Goal: Task Accomplishment & Management: Use online tool/utility

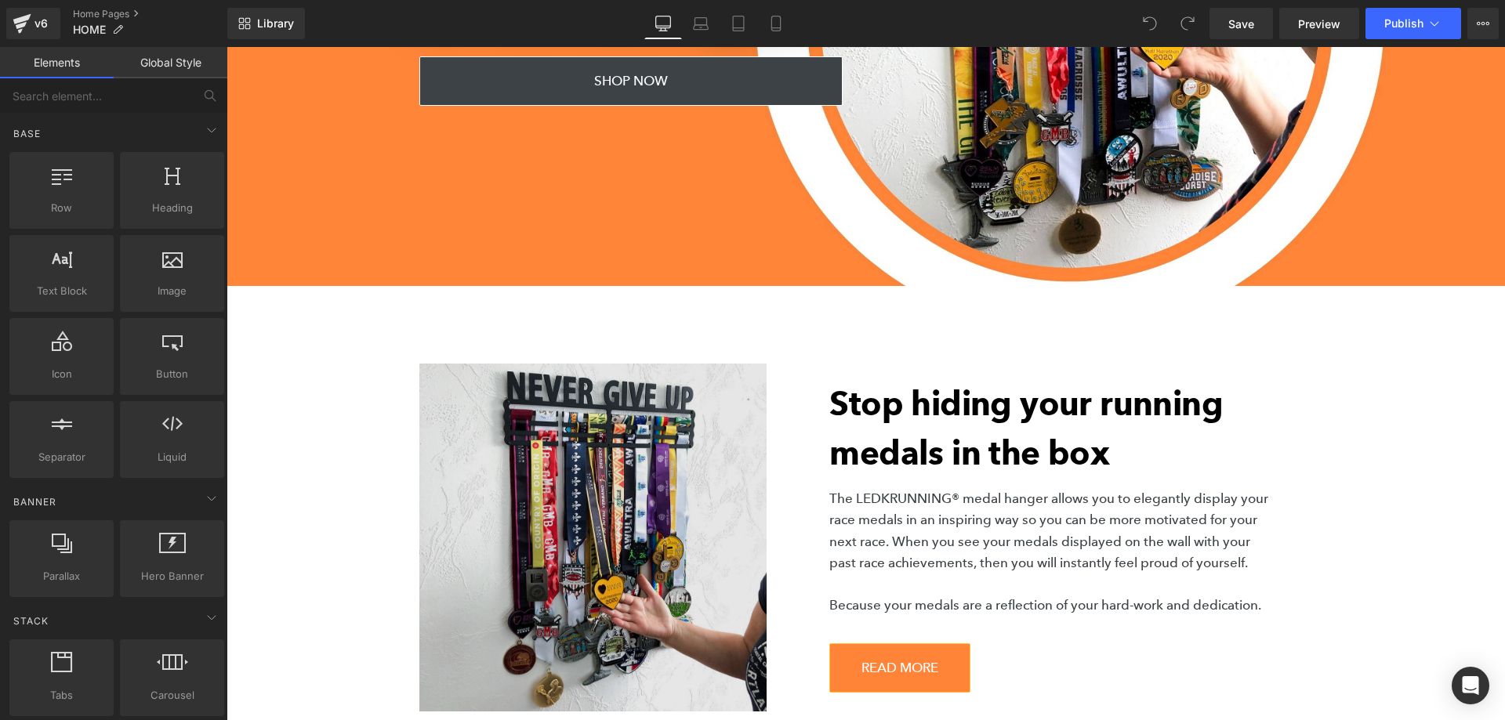
scroll to position [400, 0]
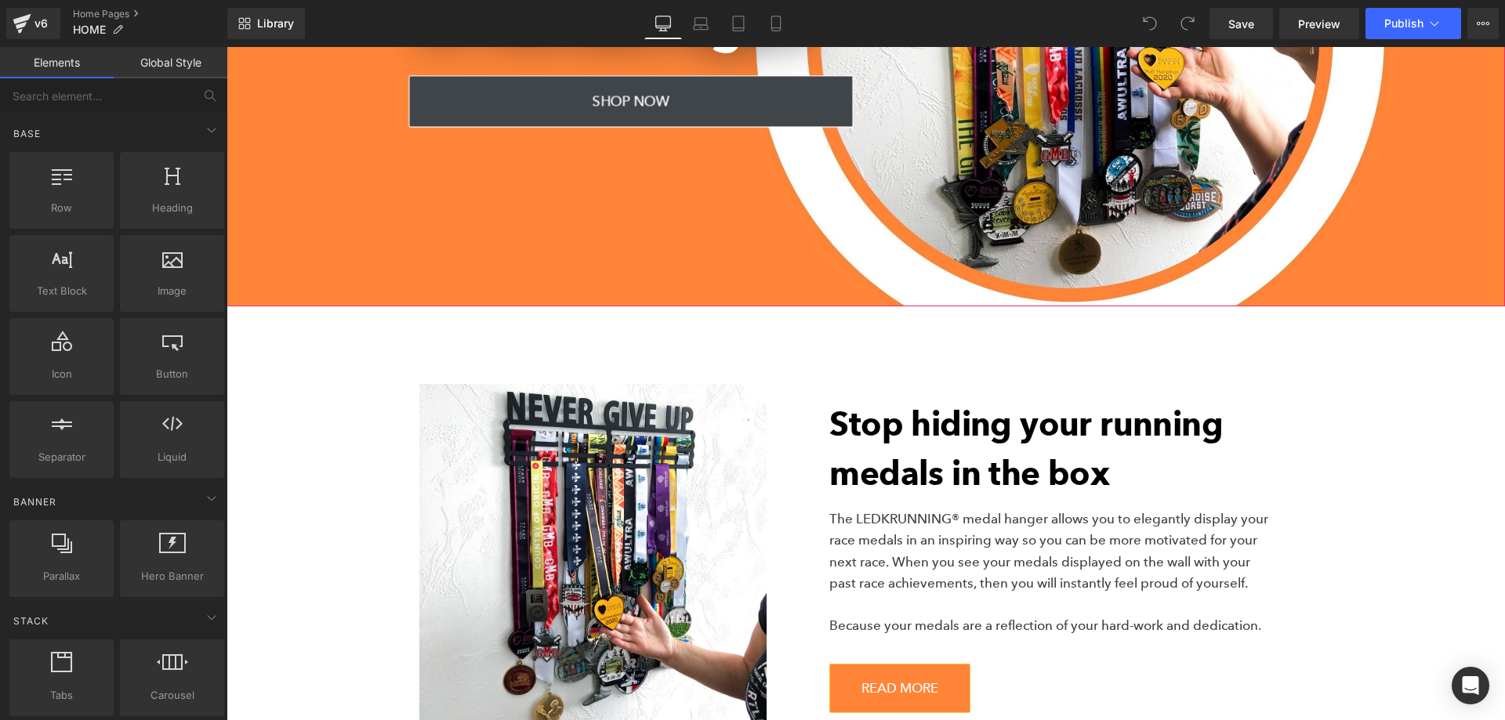
click at [667, 100] on span "SHOP NOW" at bounding box center [631, 102] width 78 height 52
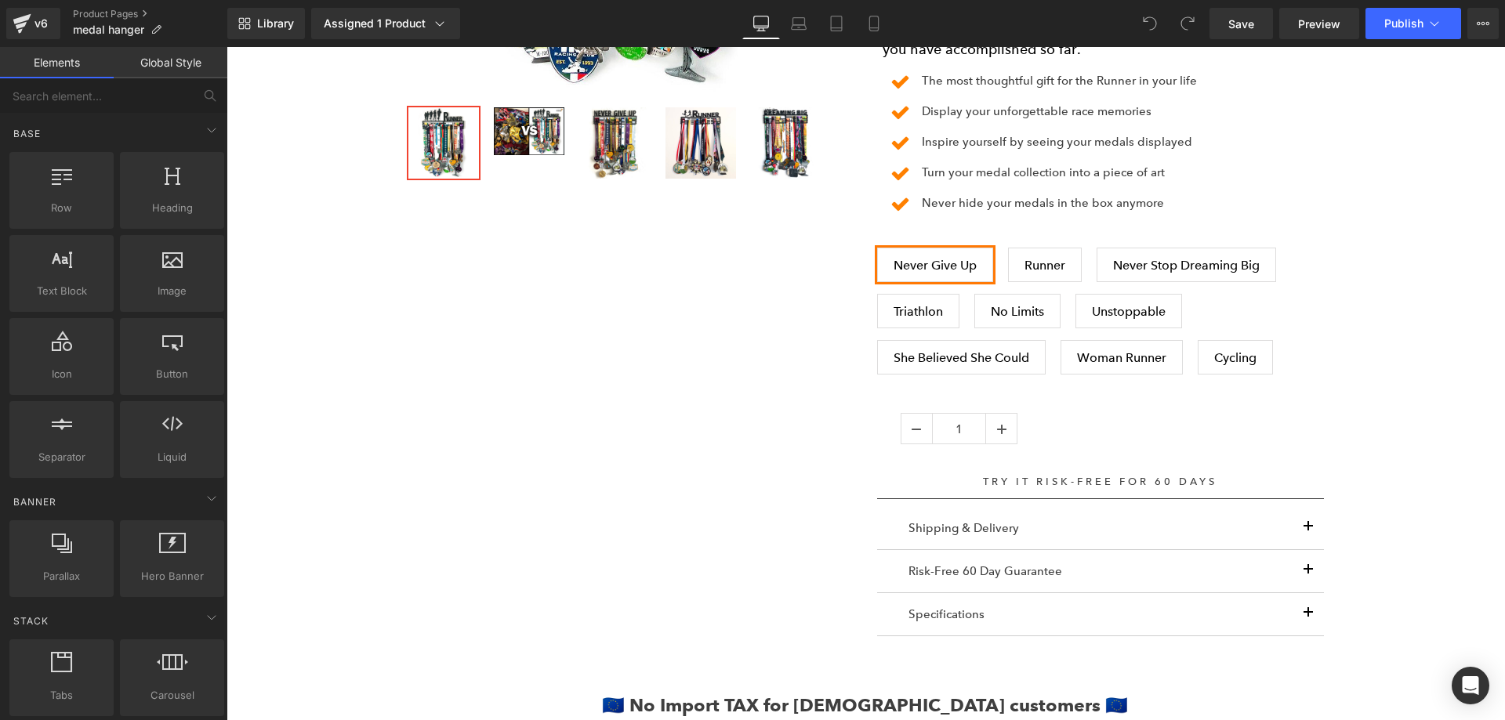
scroll to position [1120, 0]
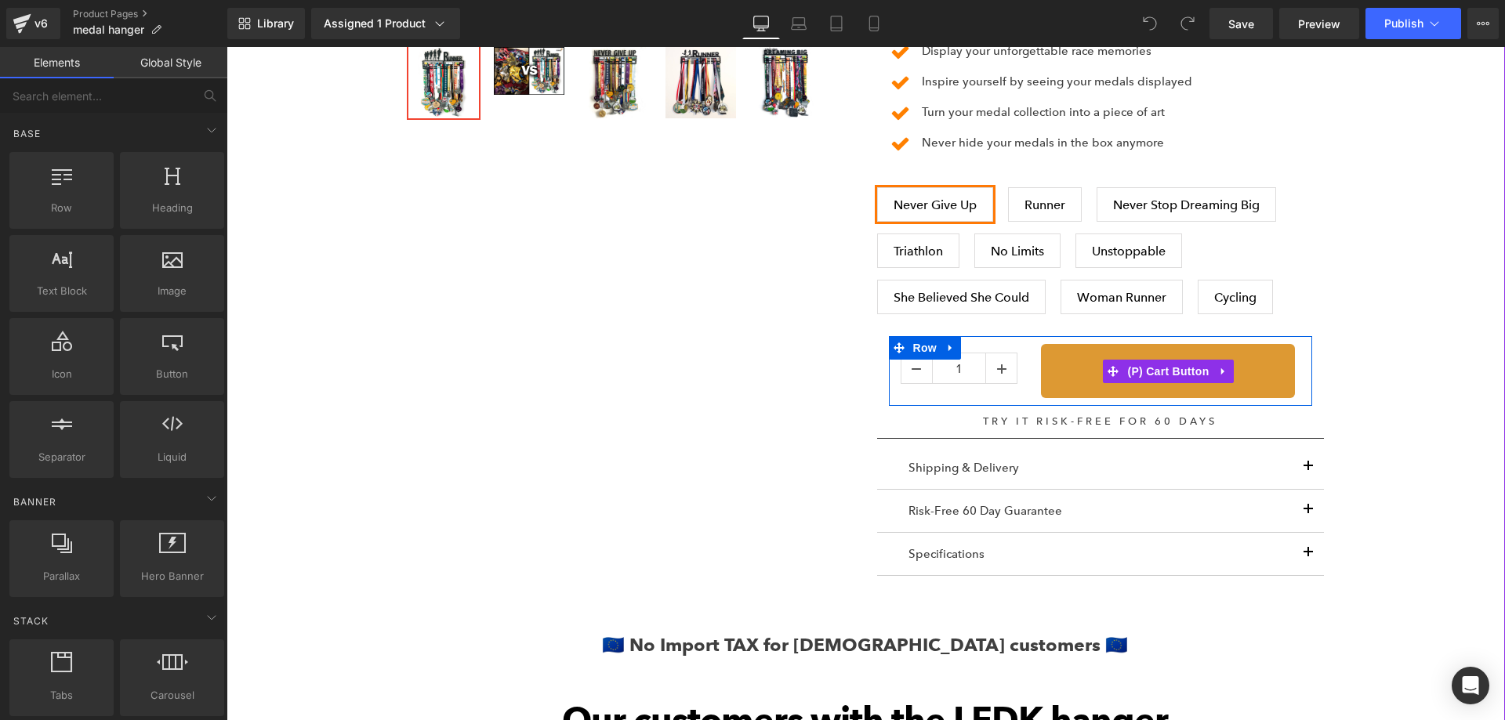
click at [1149, 387] on button "ADD TO CART" at bounding box center [1168, 370] width 254 height 53
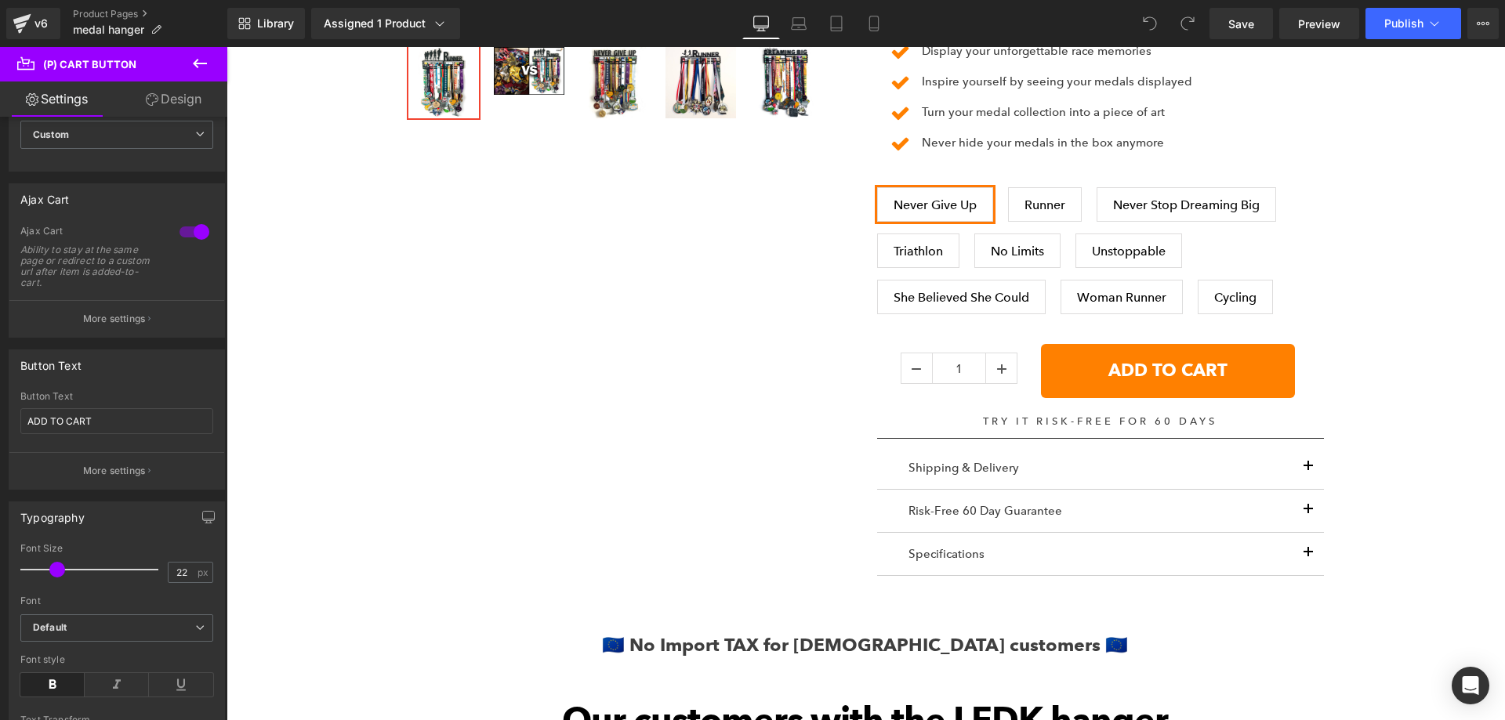
scroll to position [0, 0]
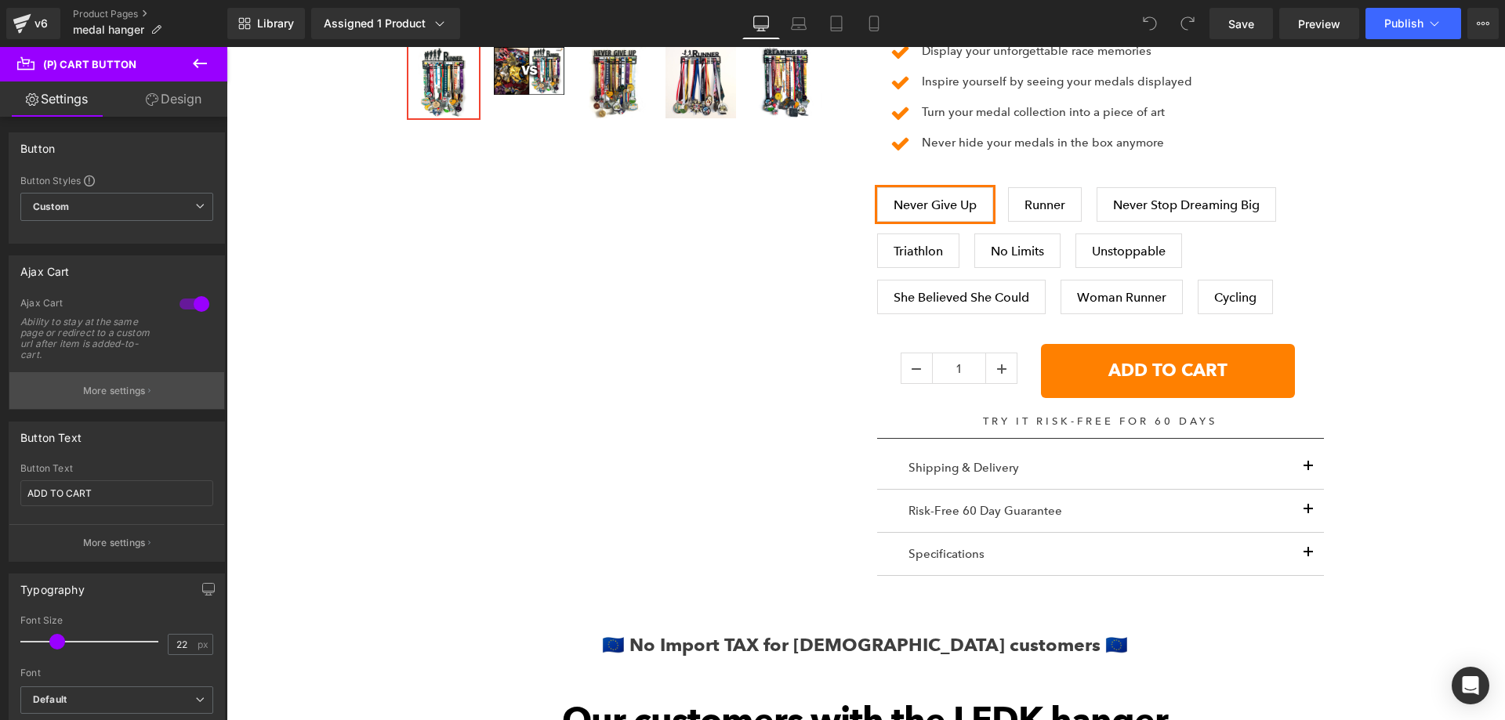
click at [128, 394] on p "More settings" at bounding box center [114, 391] width 63 height 14
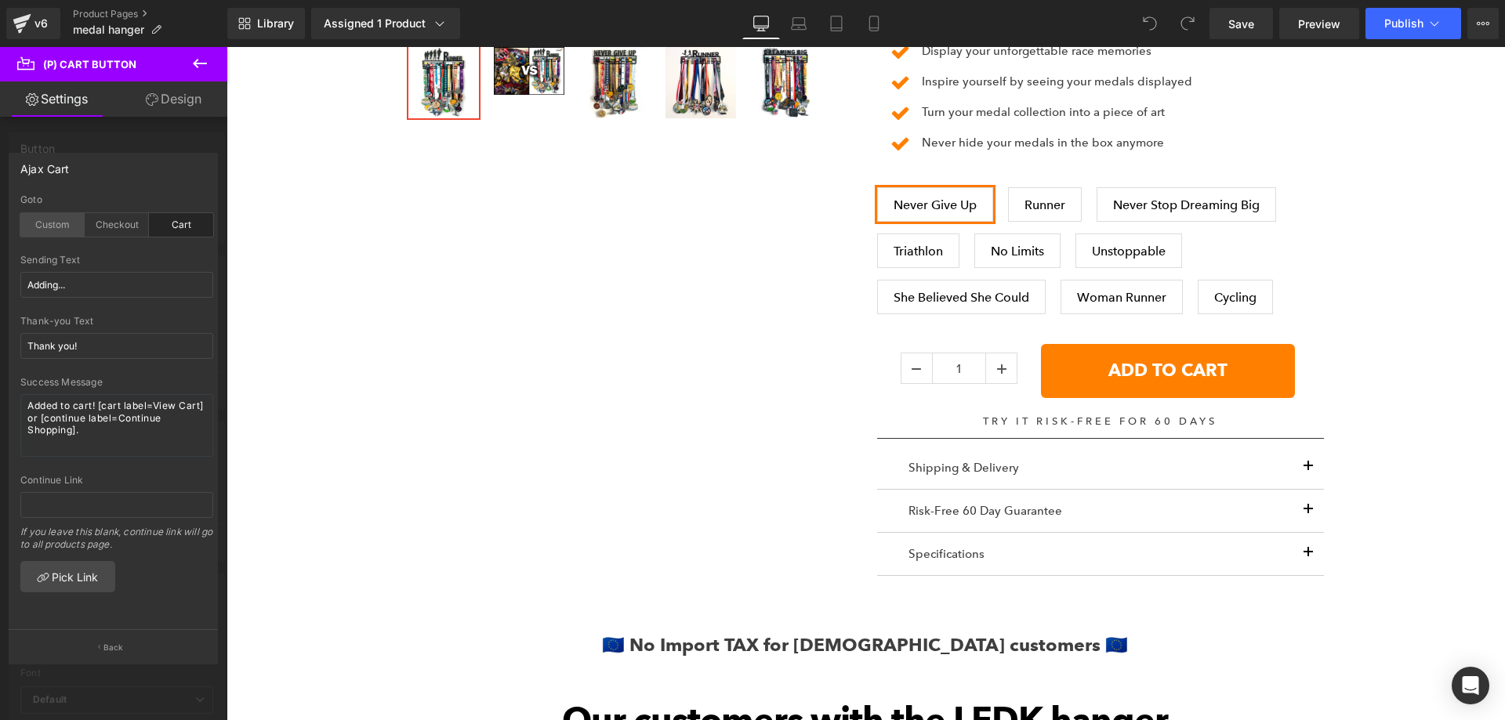
click at [52, 227] on div "Custom" at bounding box center [52, 225] width 64 height 24
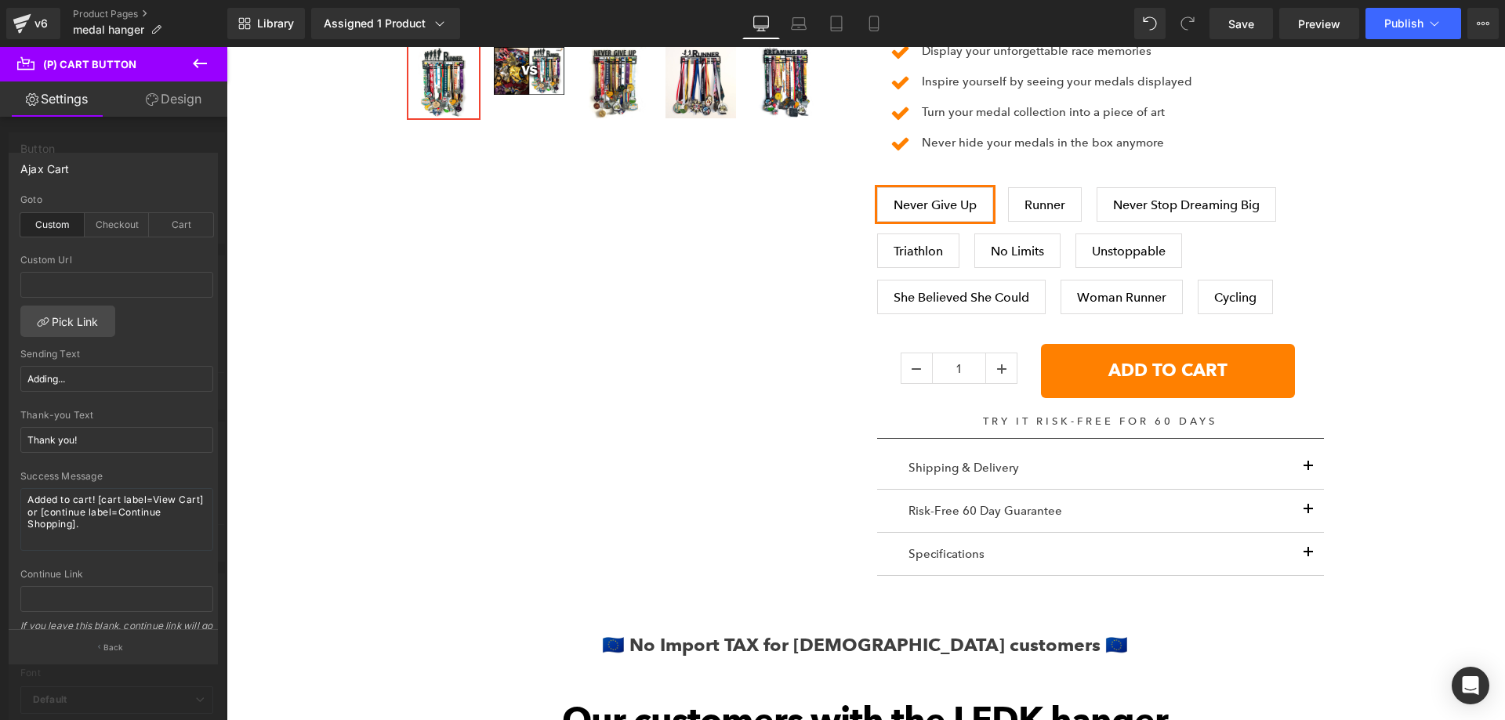
click at [117, 132] on div at bounding box center [113, 387] width 227 height 681
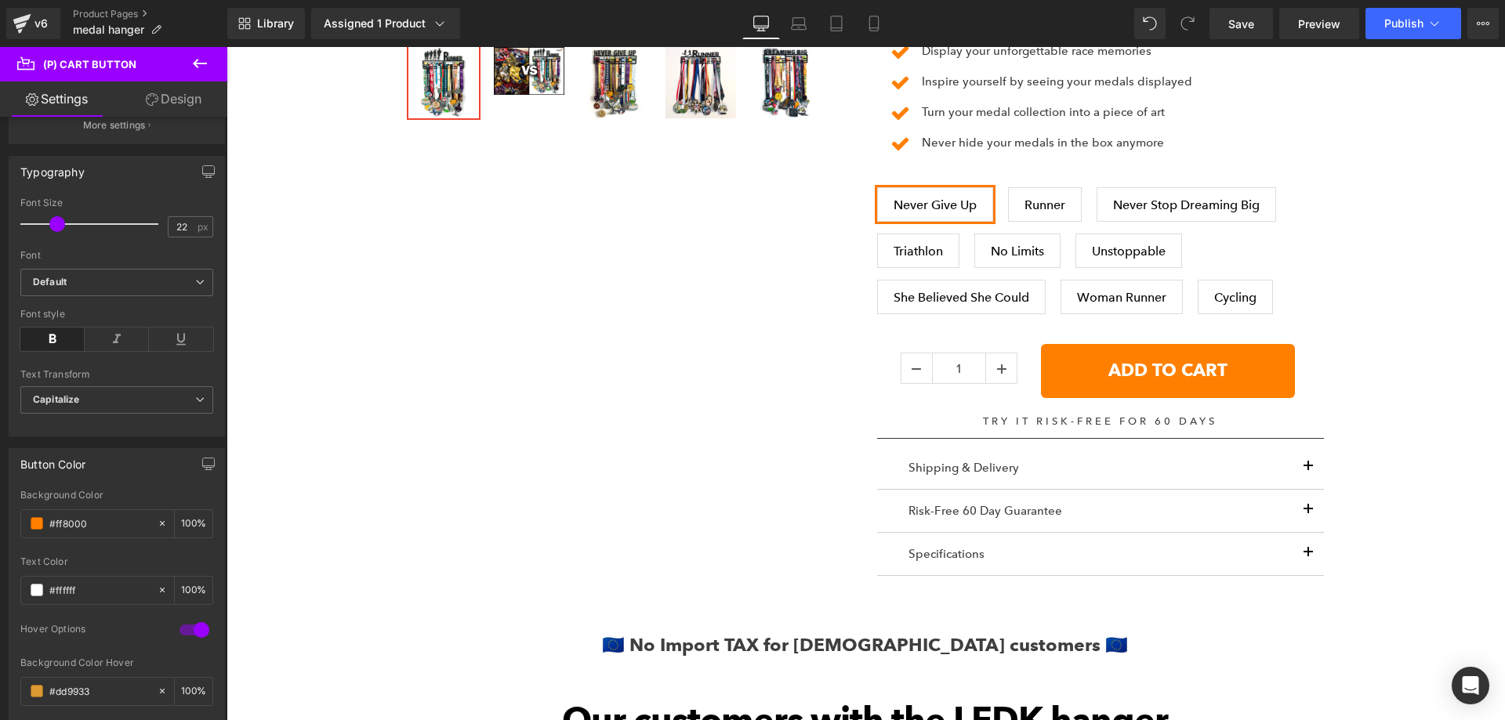
scroll to position [392, 0]
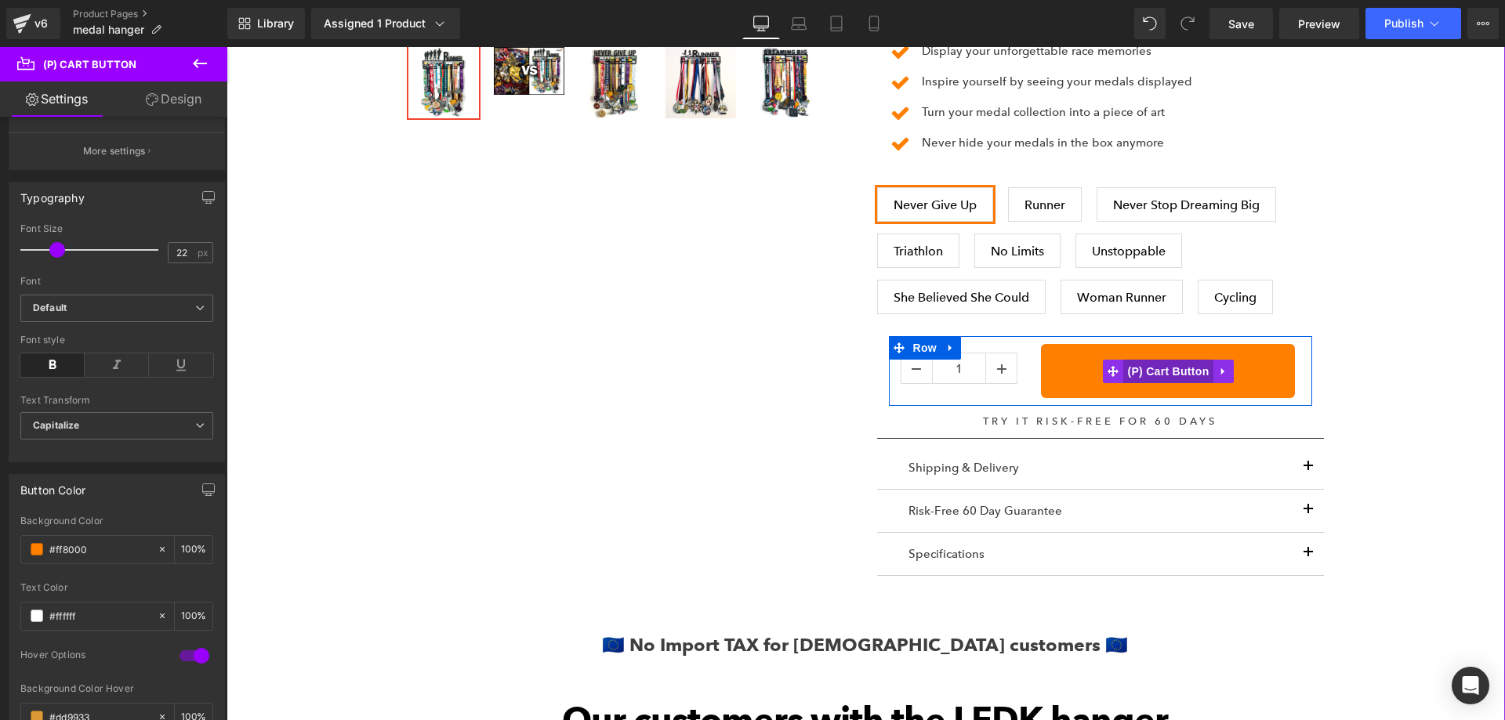
click at [1154, 371] on span "(P) Cart Button" at bounding box center [1167, 372] width 89 height 24
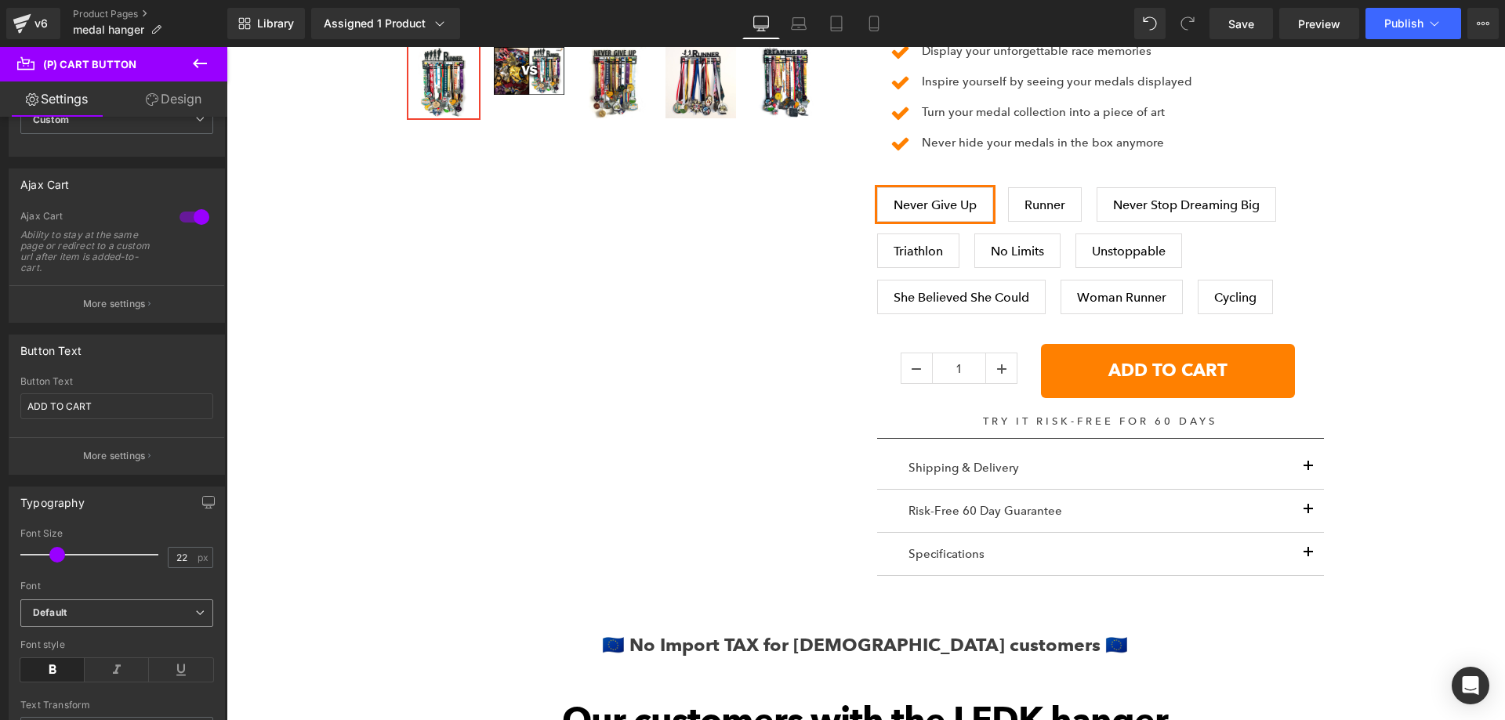
scroll to position [0, 0]
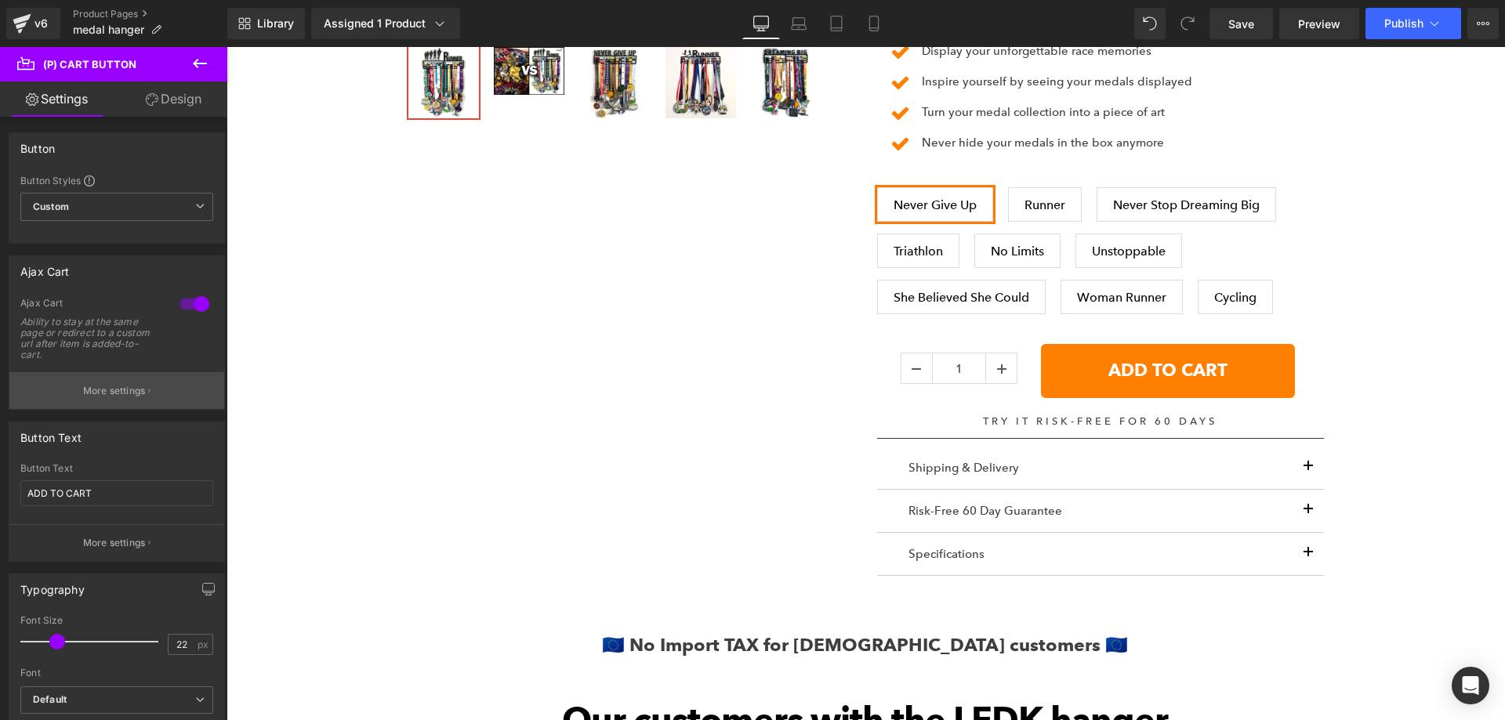
click at [105, 400] on button "More settings" at bounding box center [116, 390] width 215 height 37
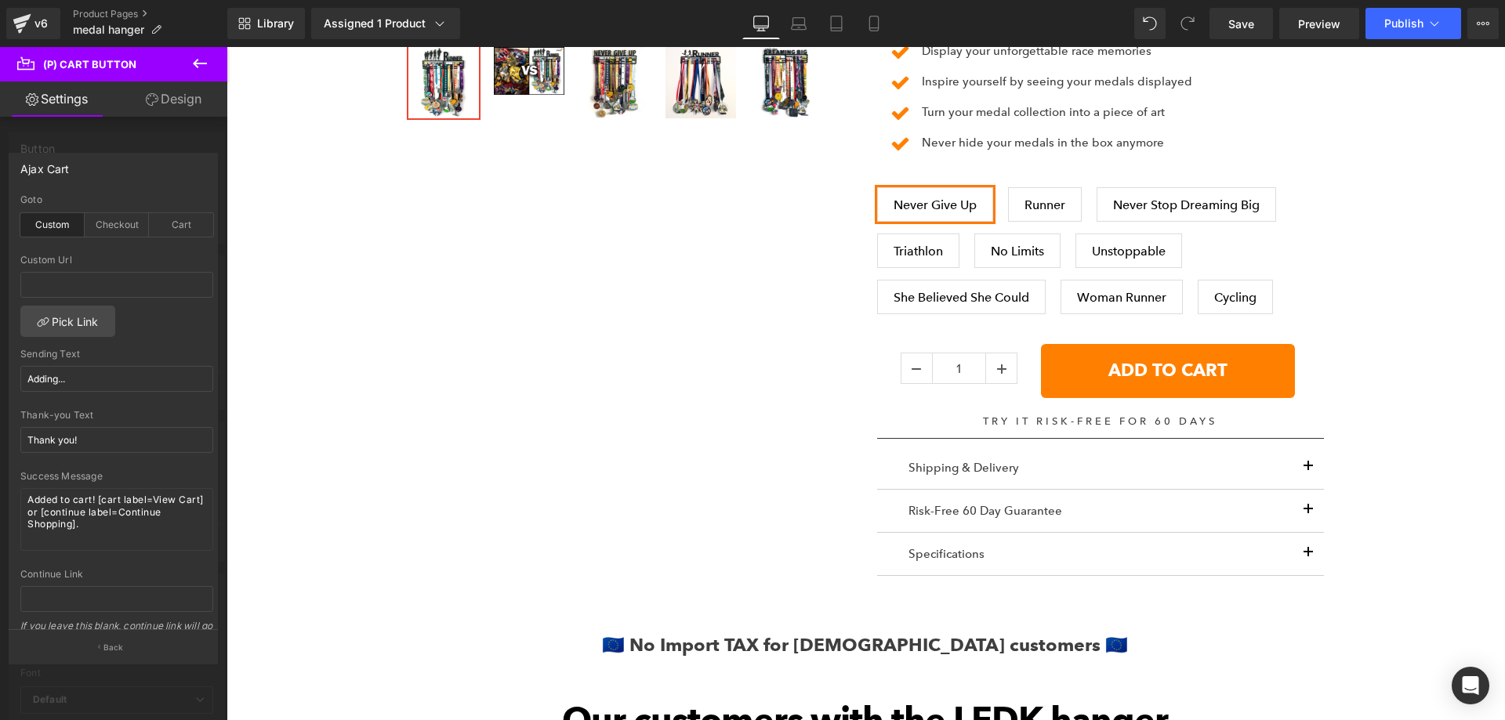
click at [61, 138] on div at bounding box center [113, 387] width 227 height 681
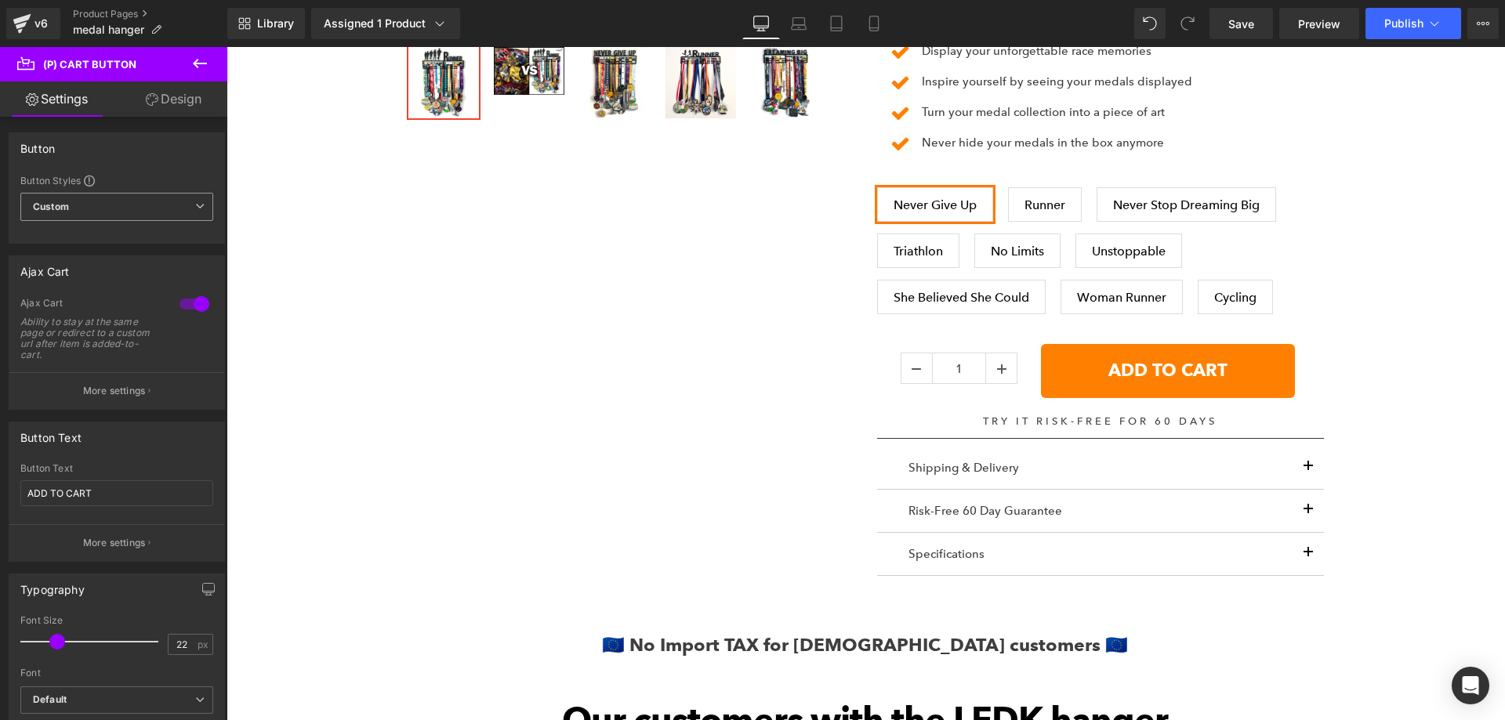
click at [111, 199] on span "Custom Setup Global Style" at bounding box center [116, 207] width 193 height 28
click at [111, 199] on span "Custom Setup Global Style" at bounding box center [113, 207] width 187 height 28
click at [126, 540] on p "More settings" at bounding box center [114, 543] width 63 height 14
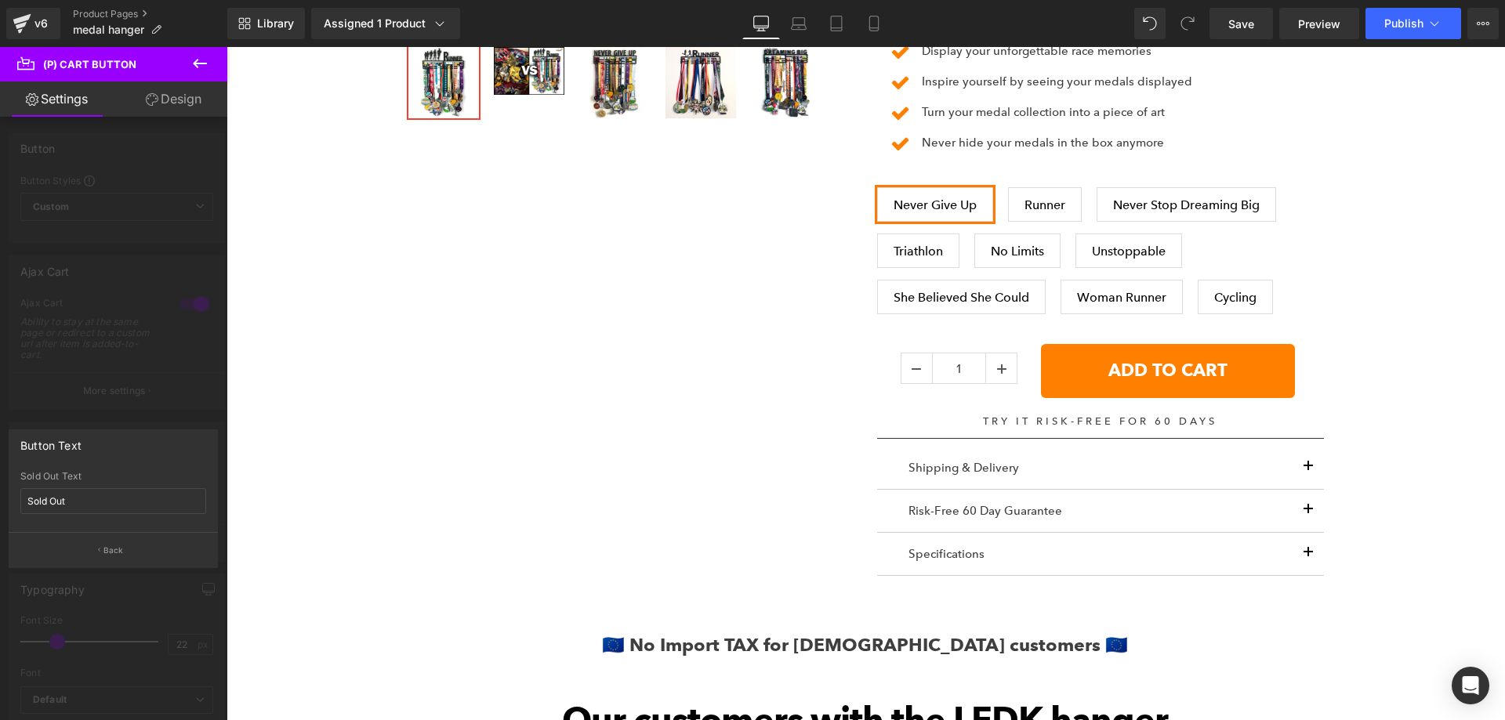
click at [98, 356] on div at bounding box center [113, 387] width 227 height 681
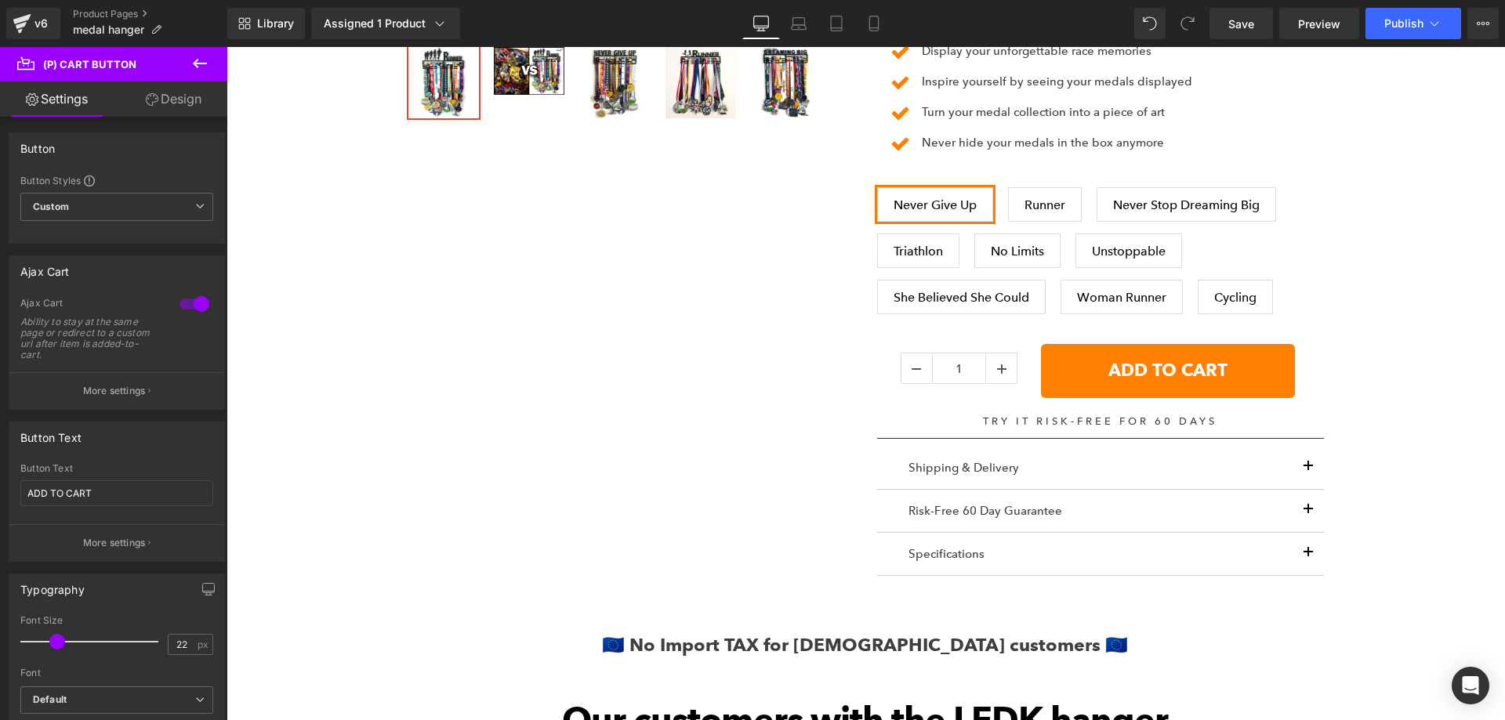
click at [184, 305] on div at bounding box center [195, 304] width 38 height 25
click at [199, 307] on div at bounding box center [195, 304] width 38 height 25
click at [118, 387] on p "More settings" at bounding box center [114, 391] width 63 height 14
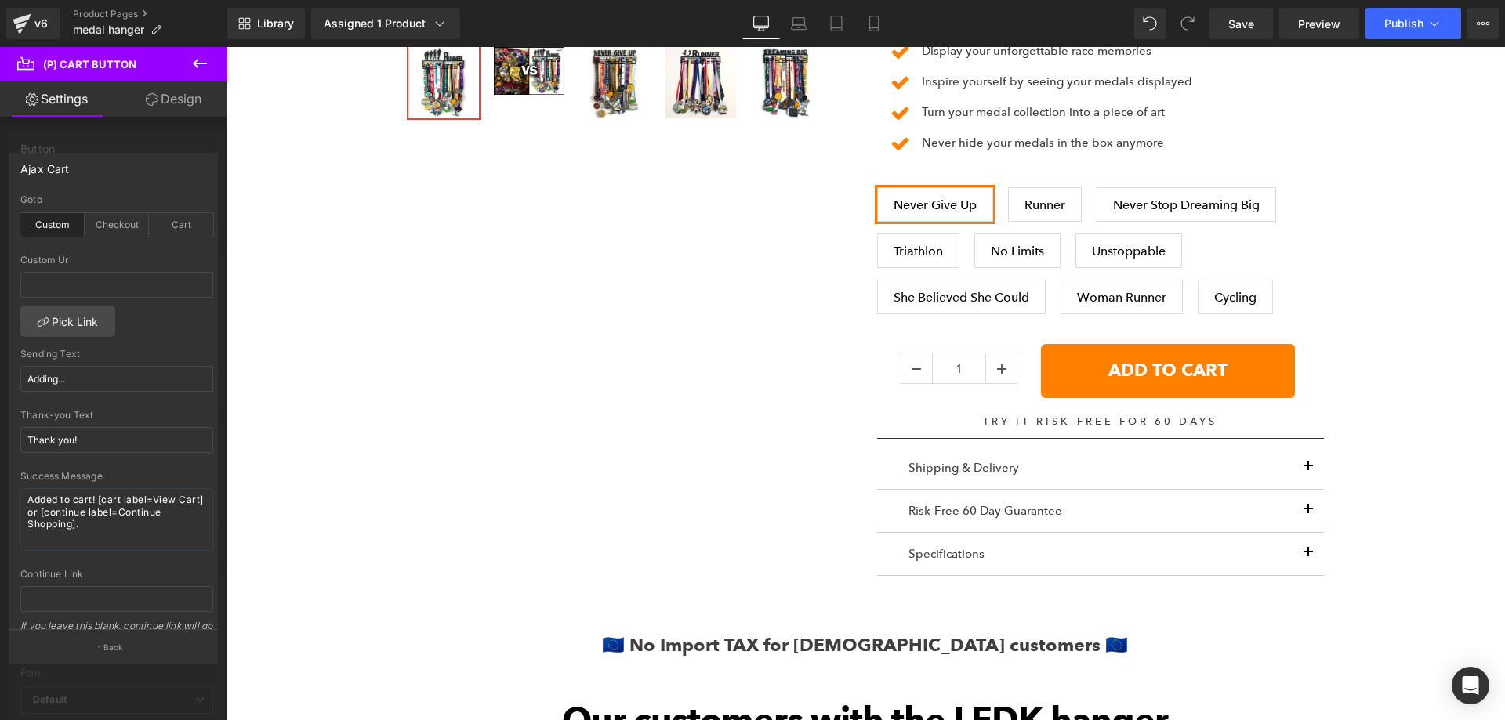
click at [53, 220] on div "Custom" at bounding box center [52, 225] width 64 height 24
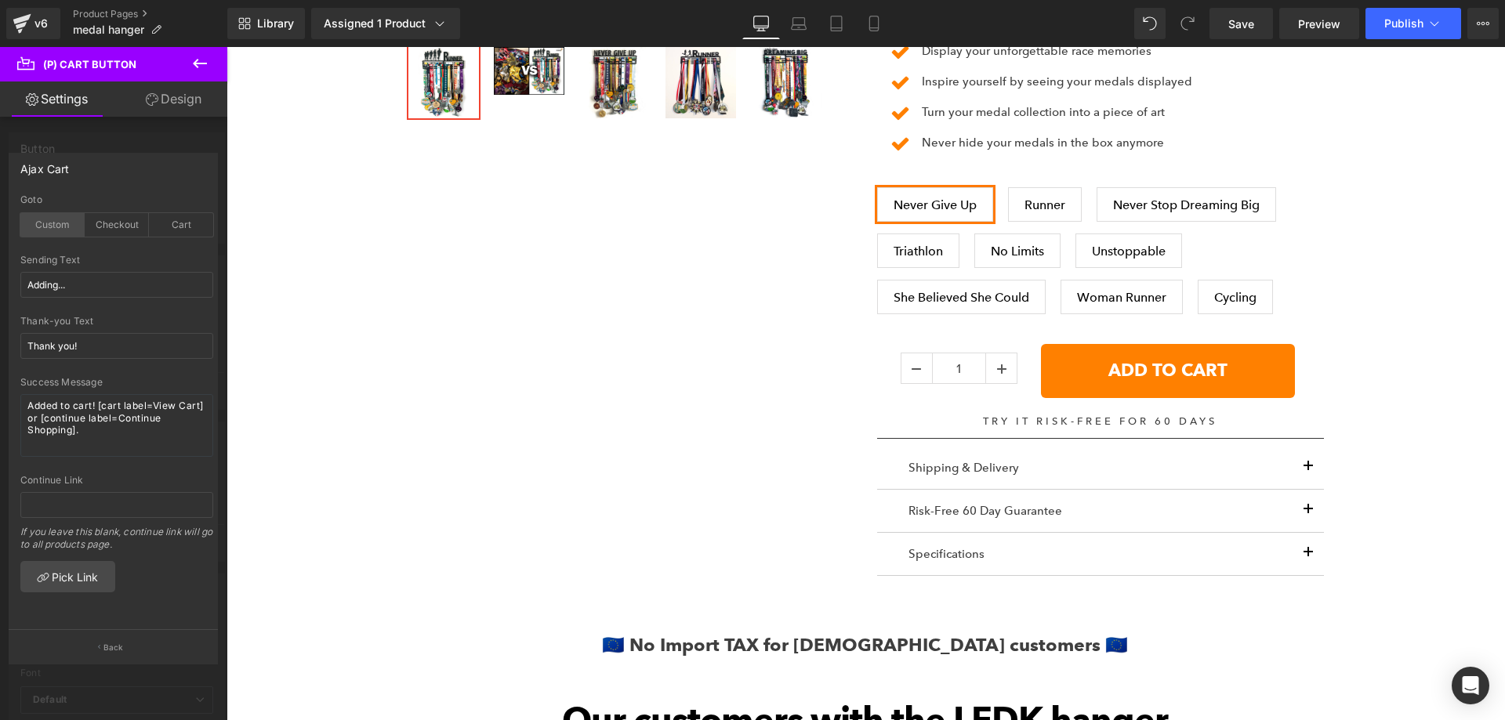
click at [42, 234] on div "Custom" at bounding box center [52, 225] width 64 height 24
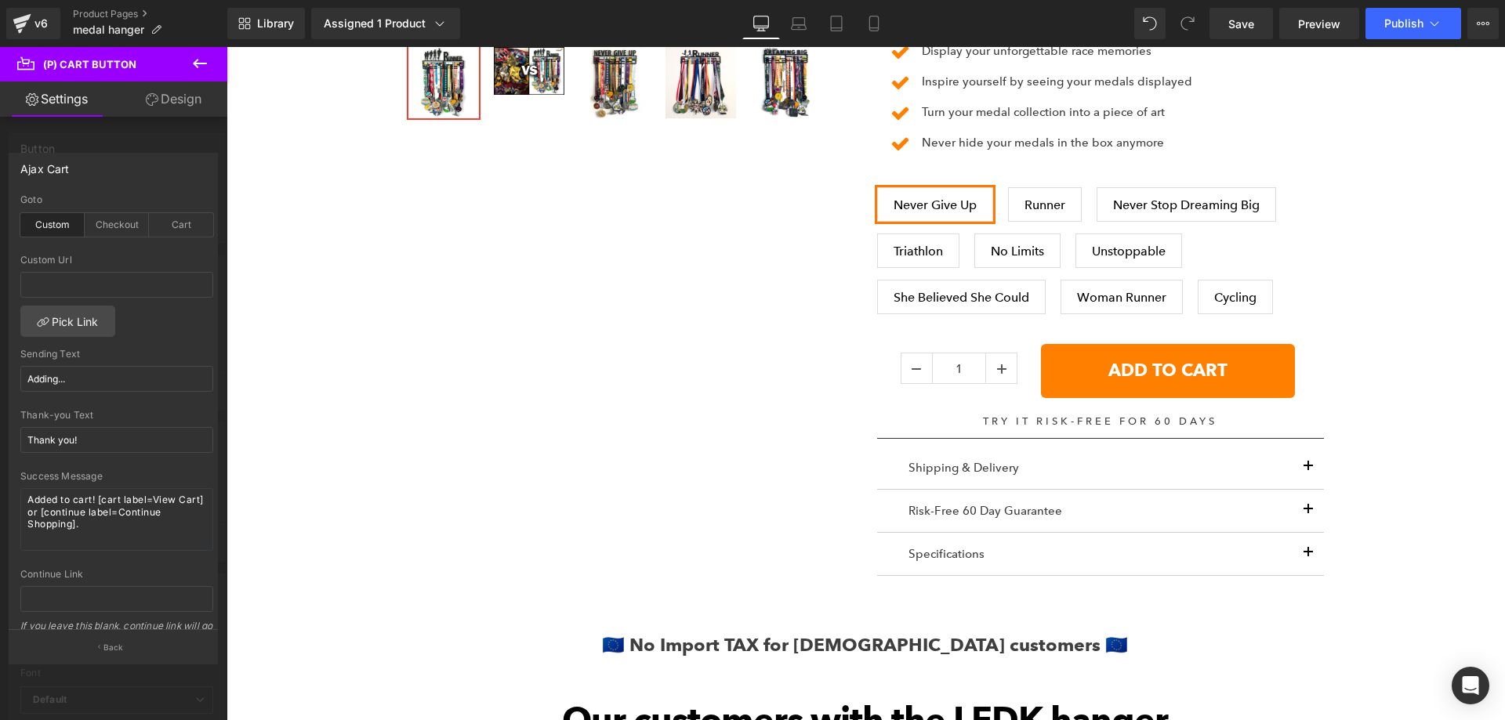
click at [45, 228] on div "Custom" at bounding box center [52, 225] width 64 height 24
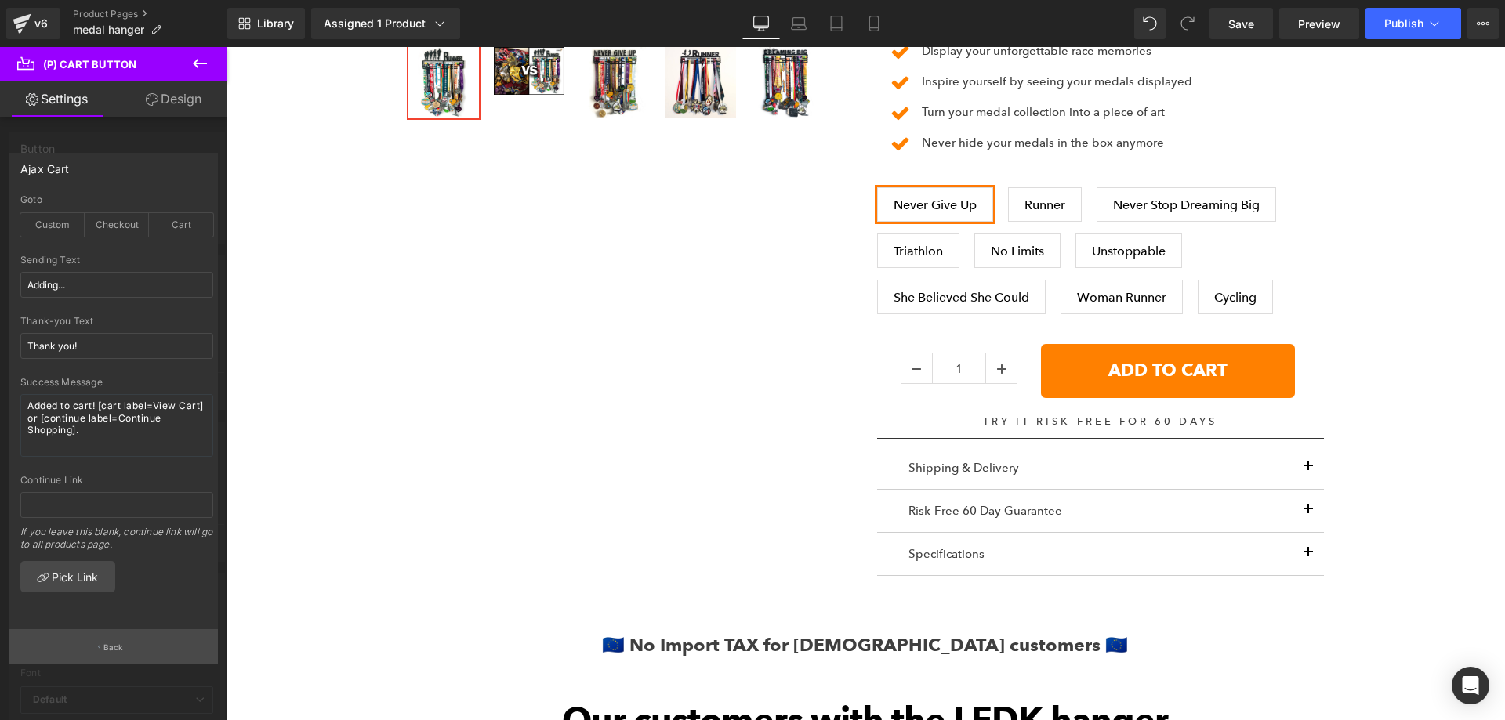
click at [114, 639] on button "Back" at bounding box center [113, 647] width 209 height 35
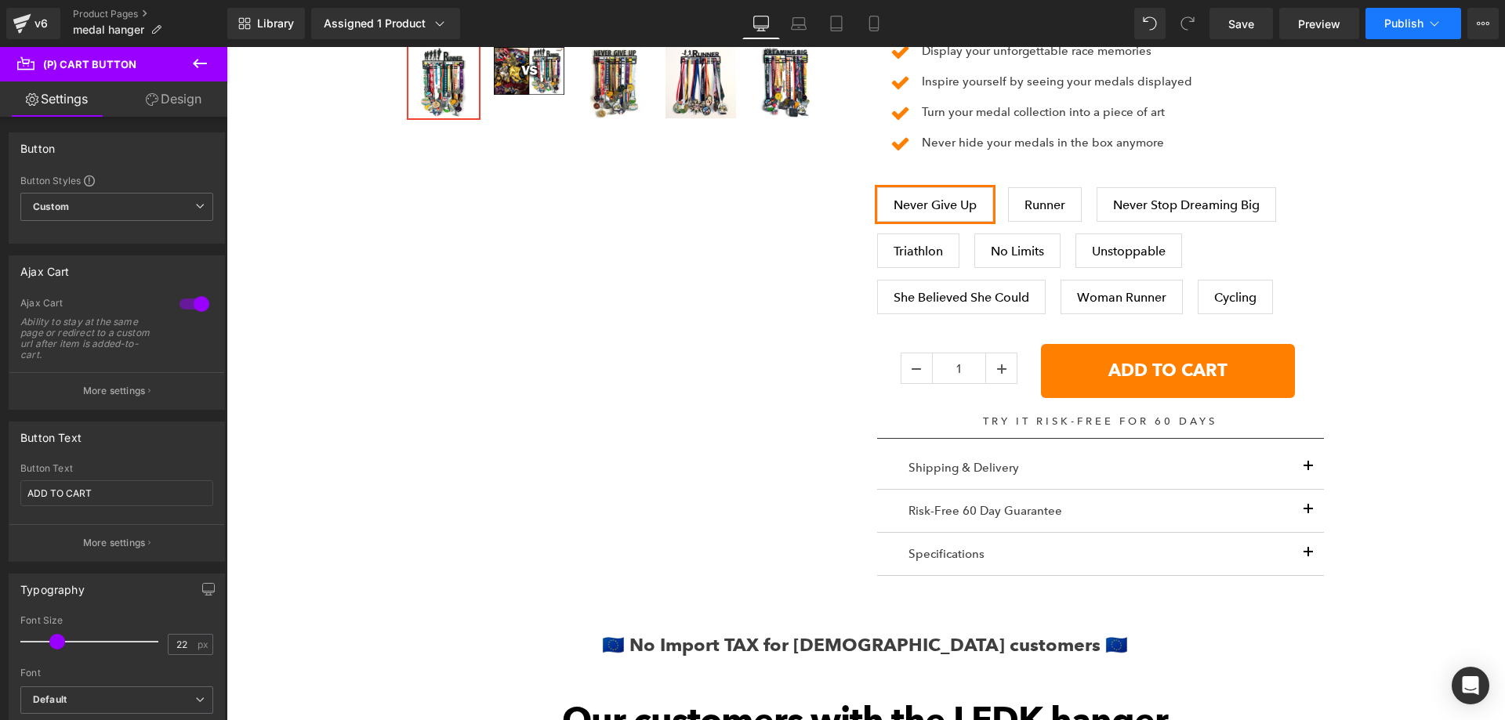
click at [1432, 23] on icon at bounding box center [1435, 23] width 9 height 5
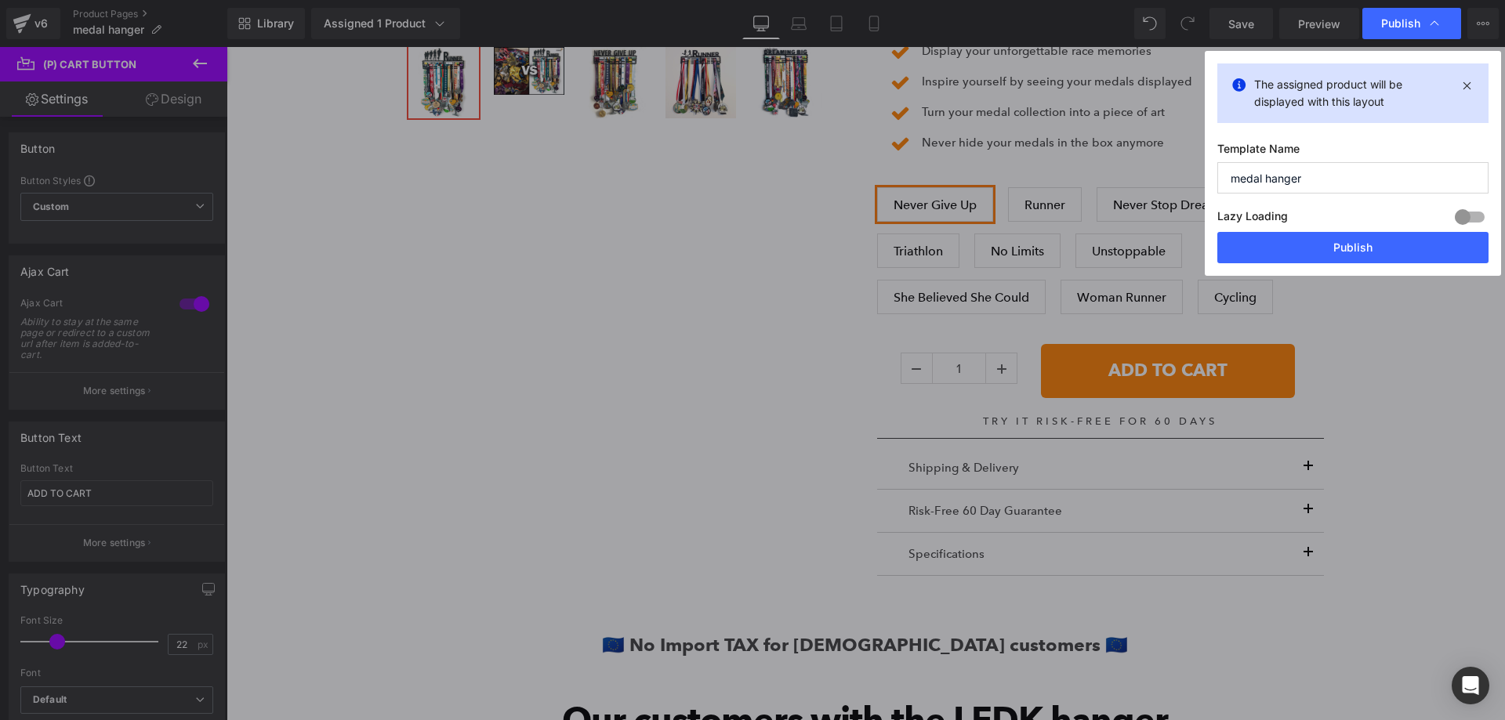
click at [1432, 23] on icon at bounding box center [1435, 24] width 16 height 16
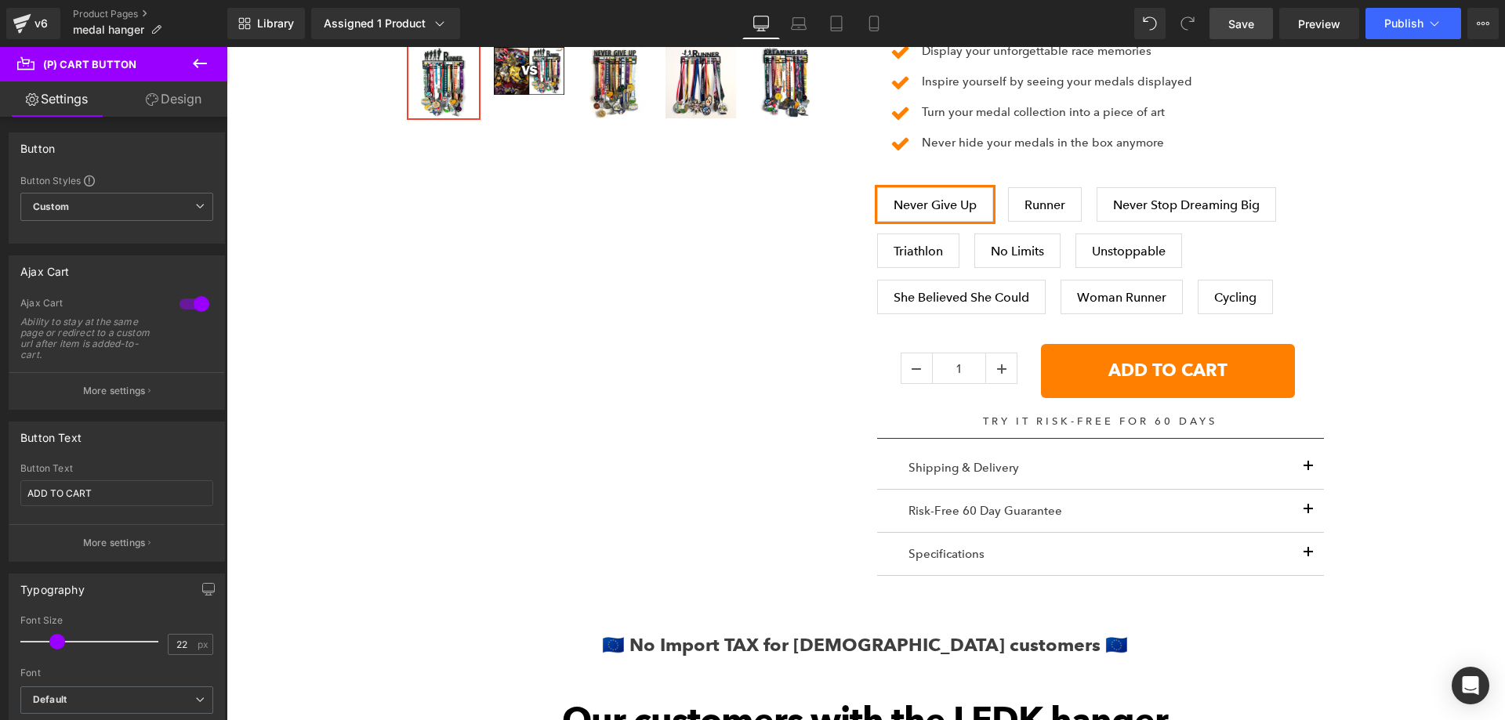
click at [1250, 20] on span "Save" at bounding box center [1242, 24] width 26 height 16
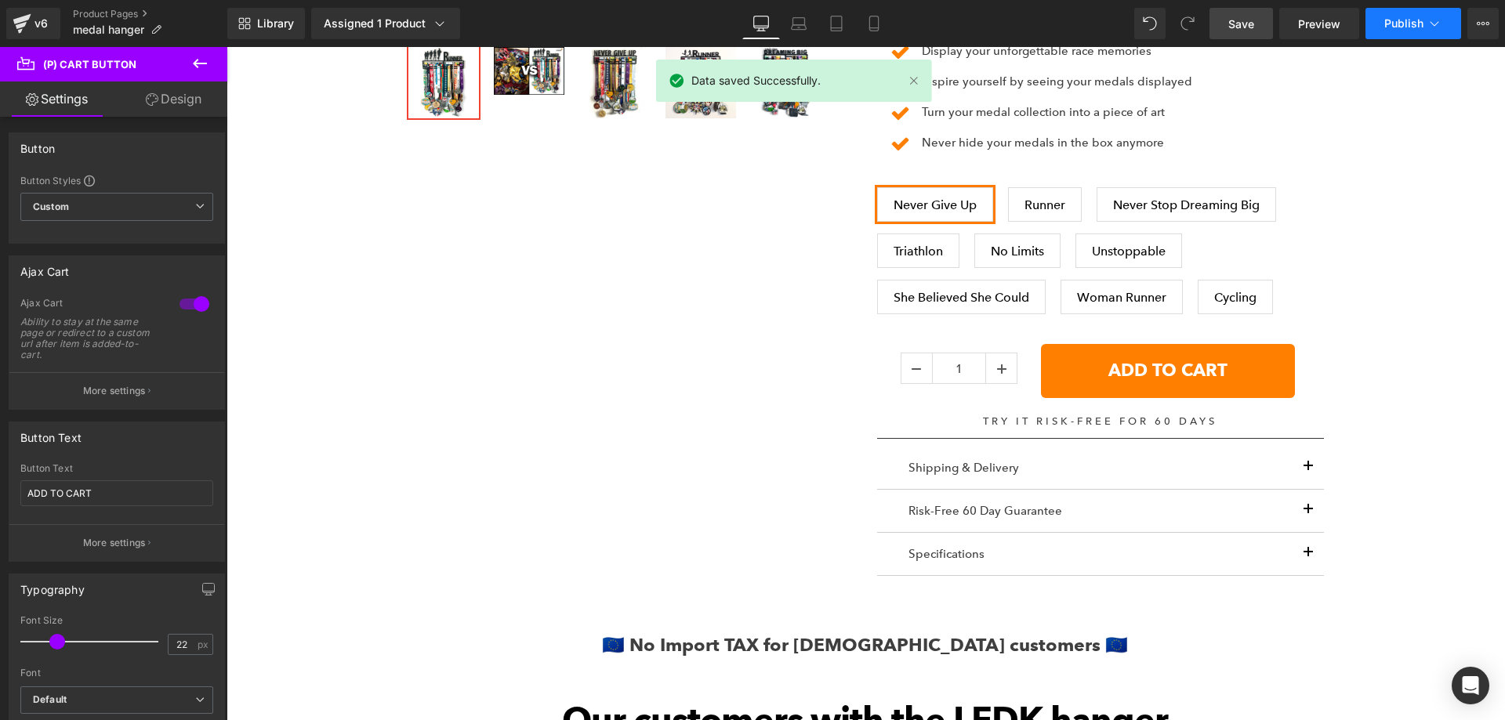
click at [1437, 34] on button "Publish" at bounding box center [1414, 23] width 96 height 31
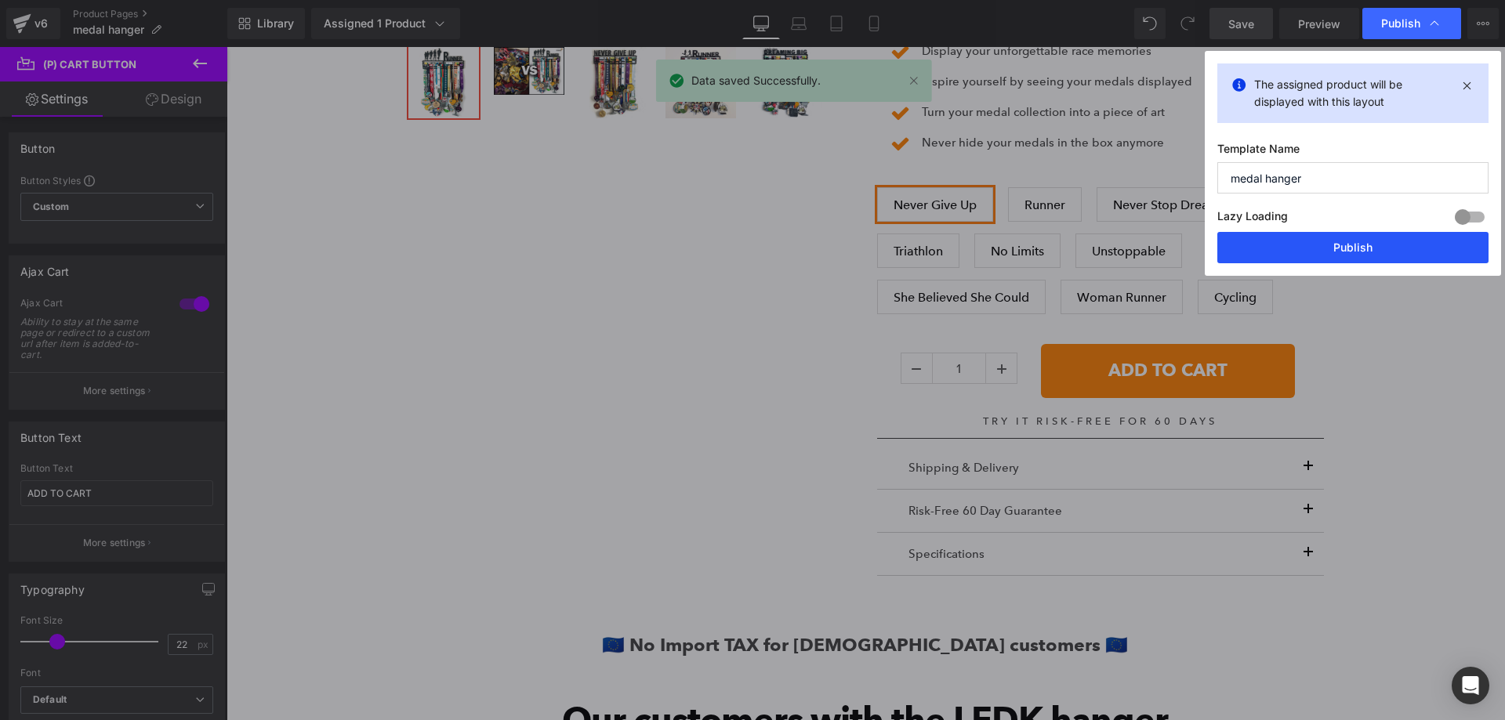
click at [1350, 245] on button "Publish" at bounding box center [1353, 247] width 271 height 31
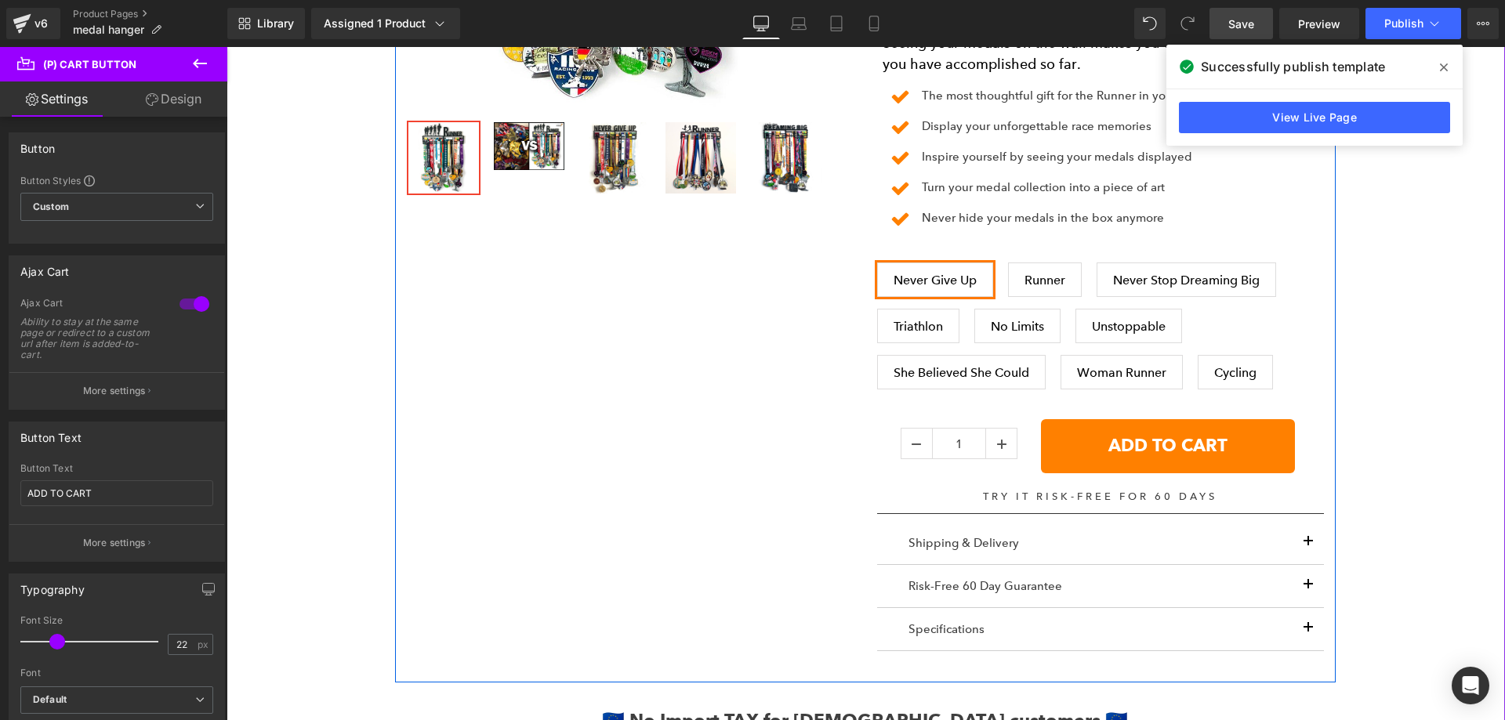
scroll to position [1040, 0]
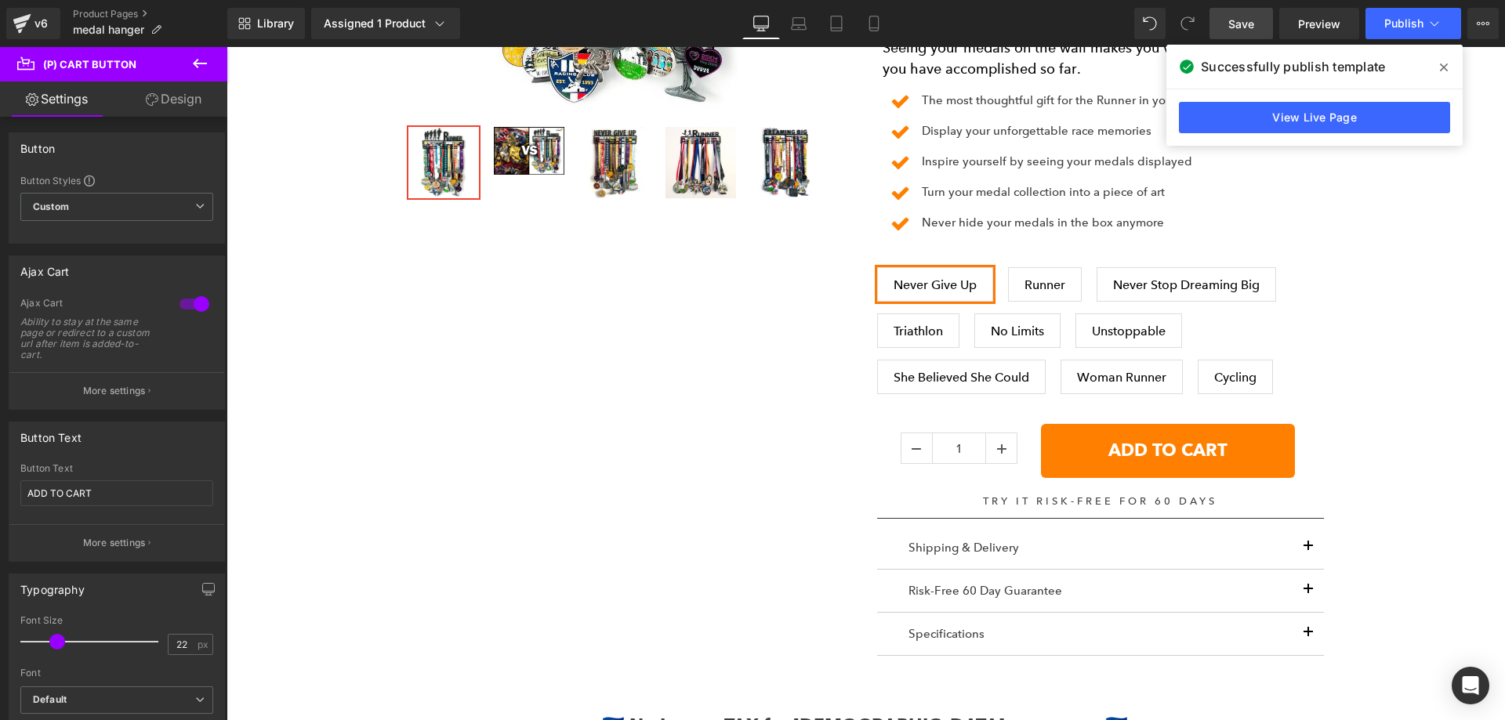
click at [1443, 67] on icon at bounding box center [1444, 67] width 8 height 13
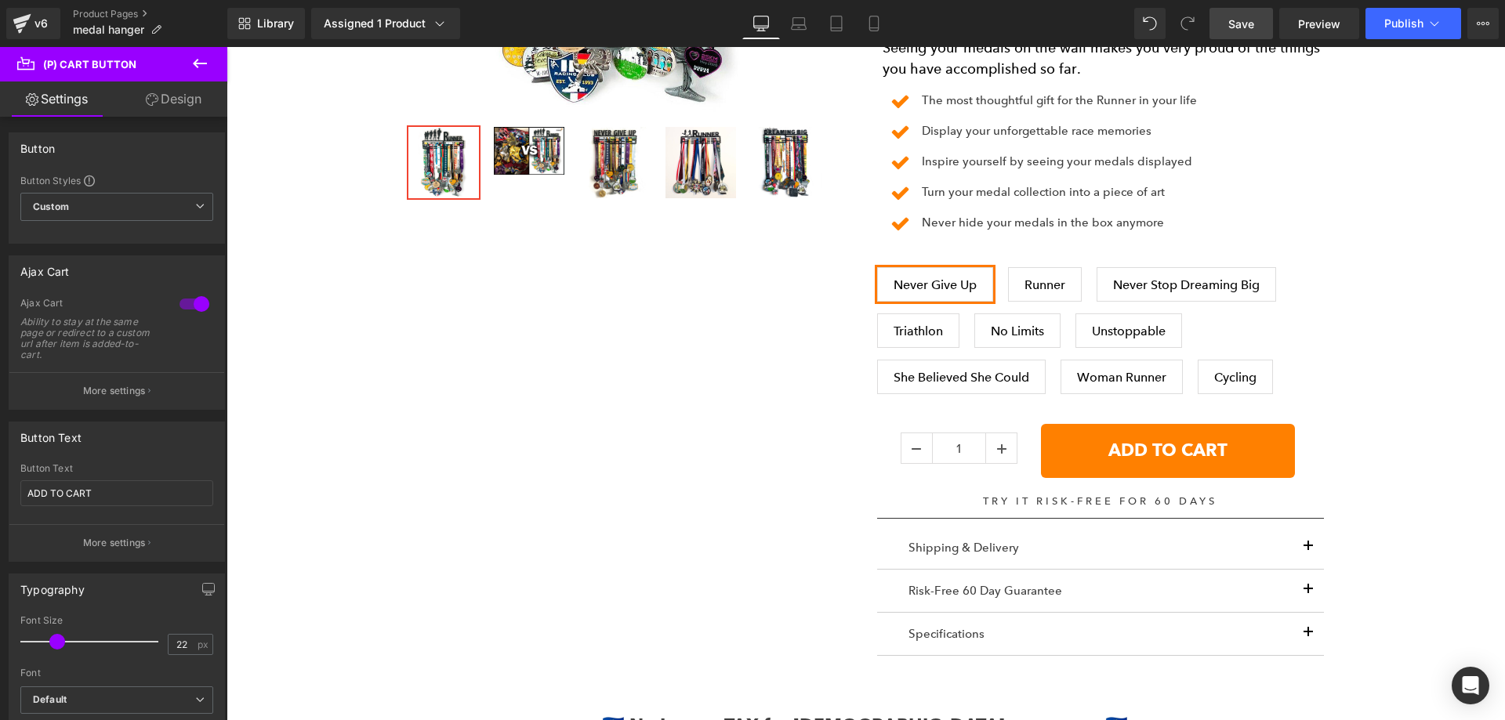
click at [204, 66] on icon at bounding box center [200, 63] width 19 height 19
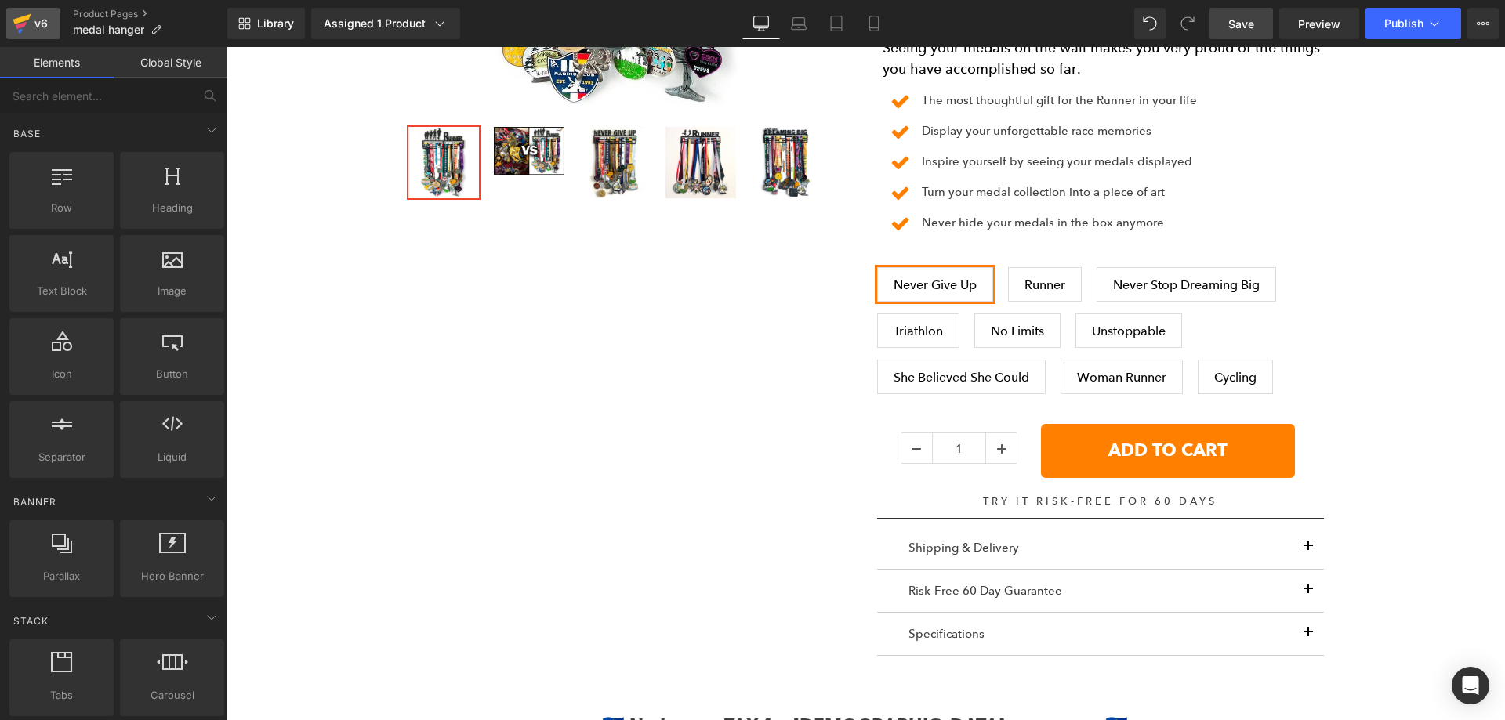
click at [26, 29] on icon at bounding box center [22, 23] width 19 height 39
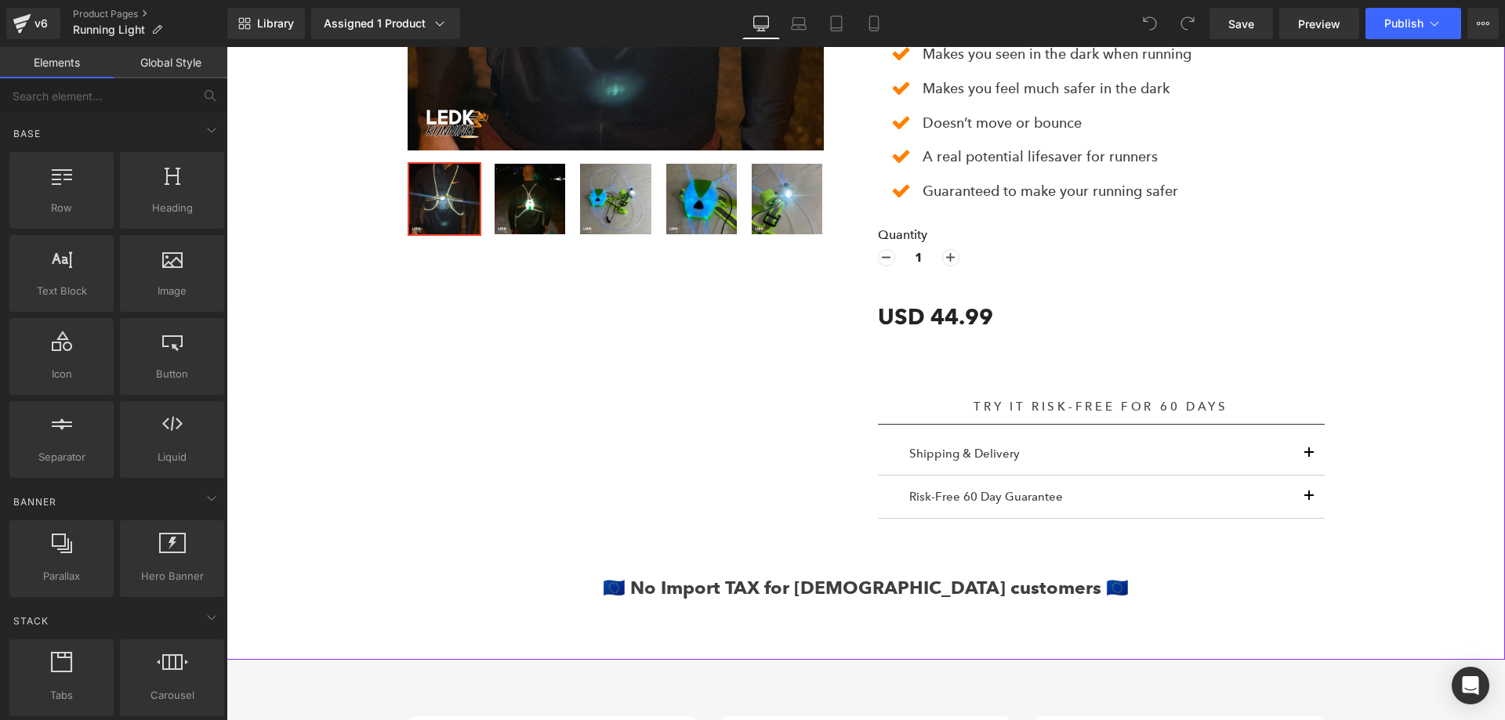
scroll to position [720, 0]
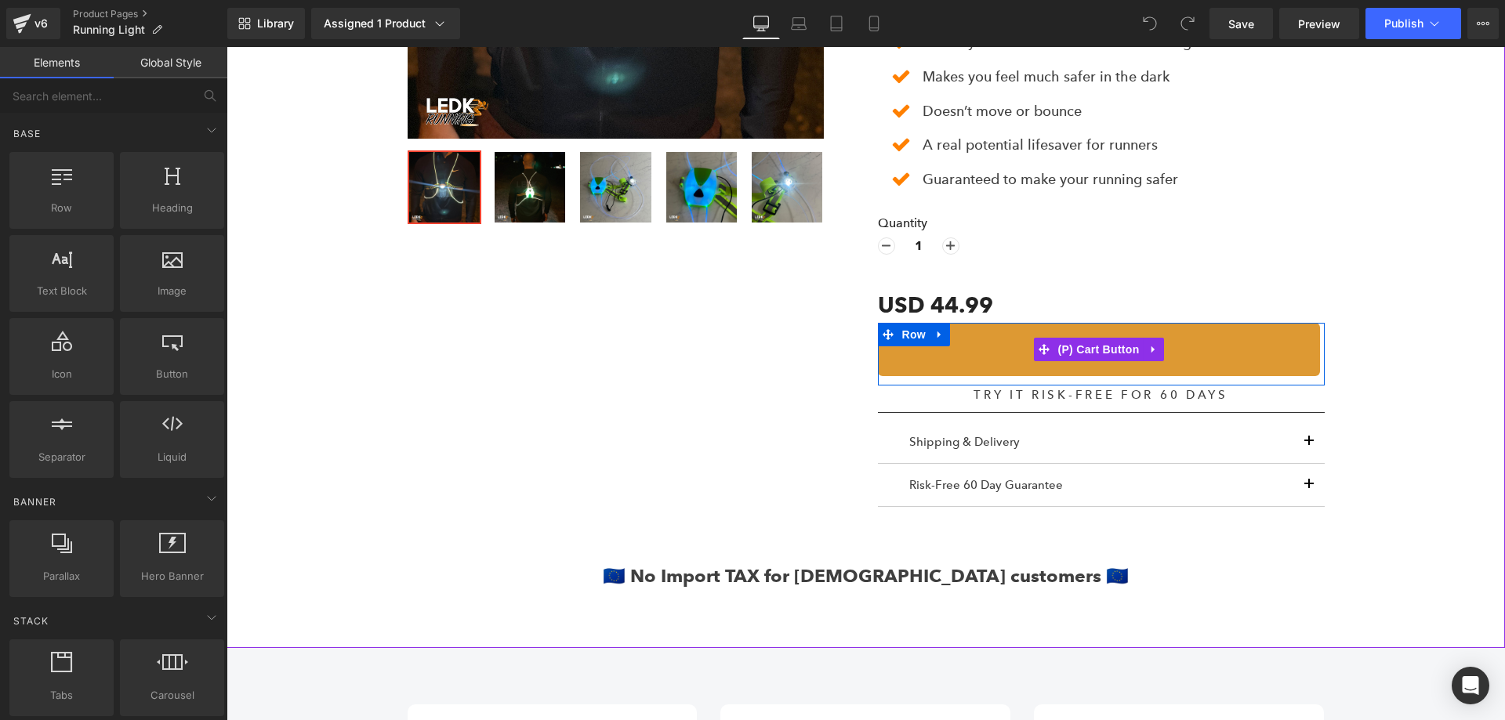
click at [1011, 340] on button "ADD TO CART" at bounding box center [1099, 349] width 442 height 53
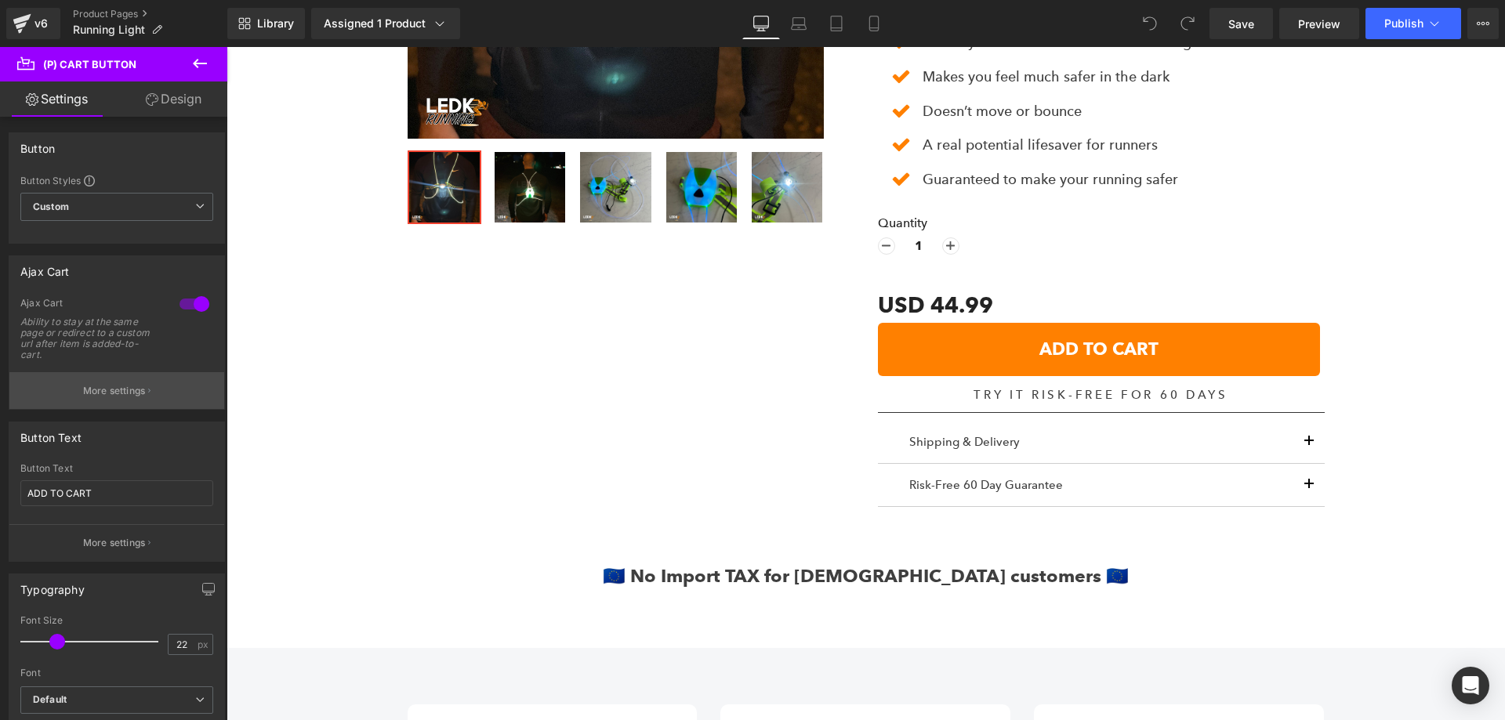
click at [84, 394] on p "More settings" at bounding box center [114, 391] width 63 height 14
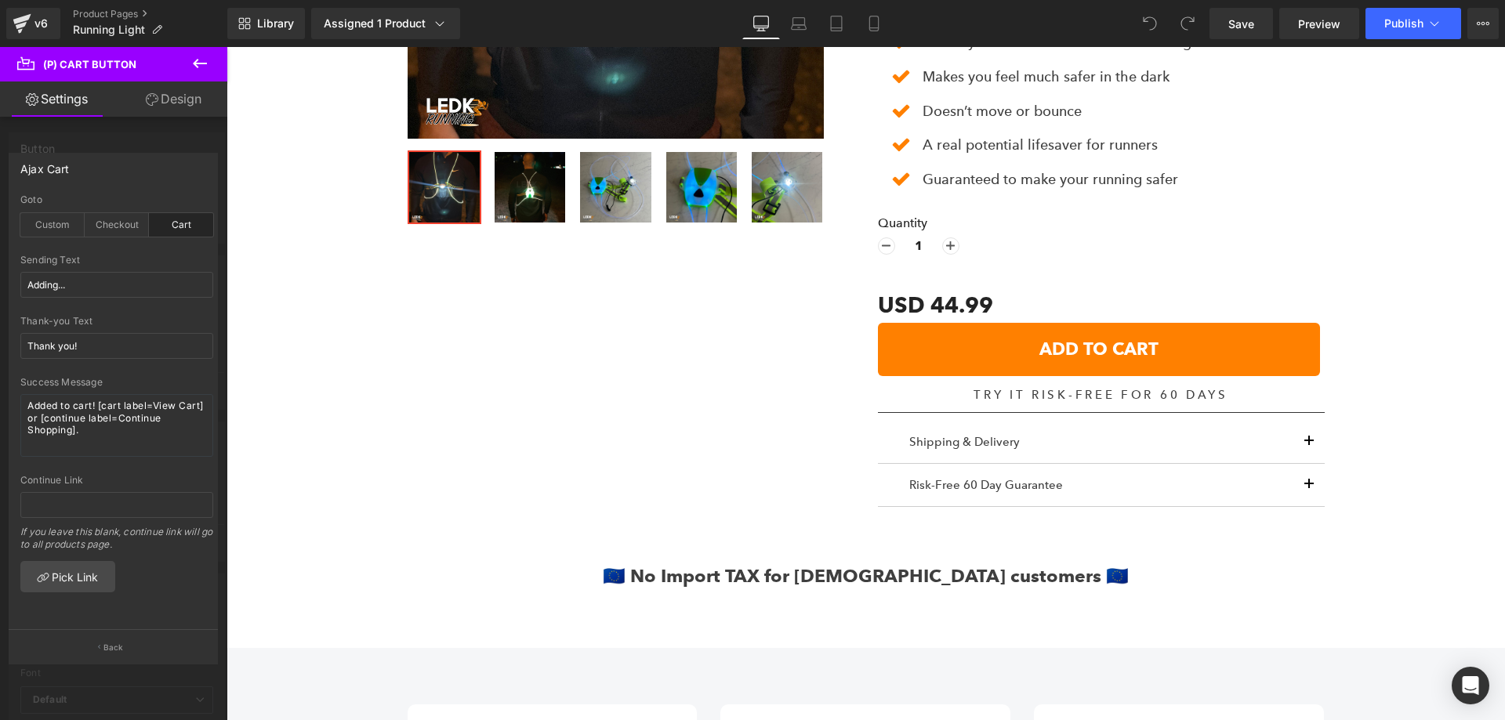
click at [176, 230] on div "Cart" at bounding box center [181, 225] width 64 height 24
click at [1417, 32] on button "Publish" at bounding box center [1414, 23] width 96 height 31
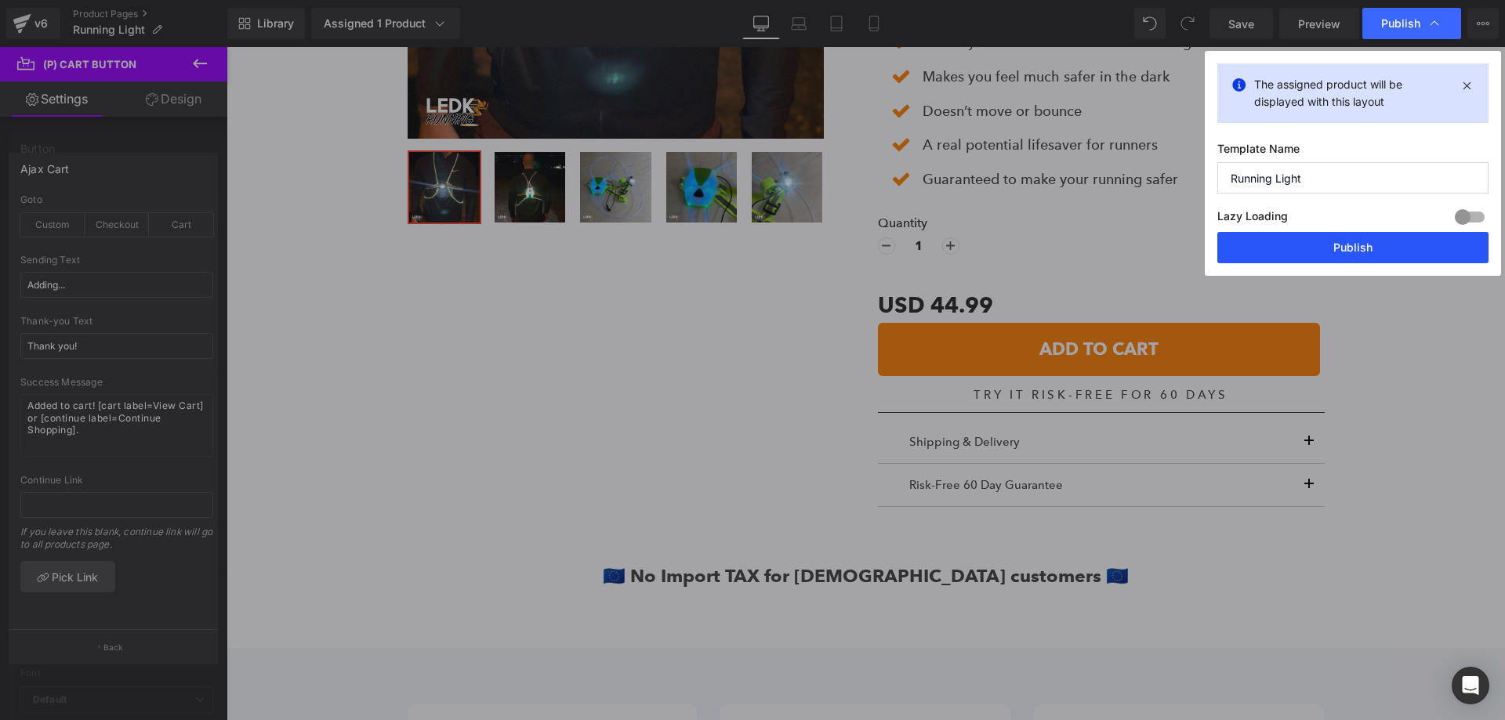
click at [1355, 240] on button "Publish" at bounding box center [1353, 247] width 271 height 31
